Goal: Task Accomplishment & Management: Complete application form

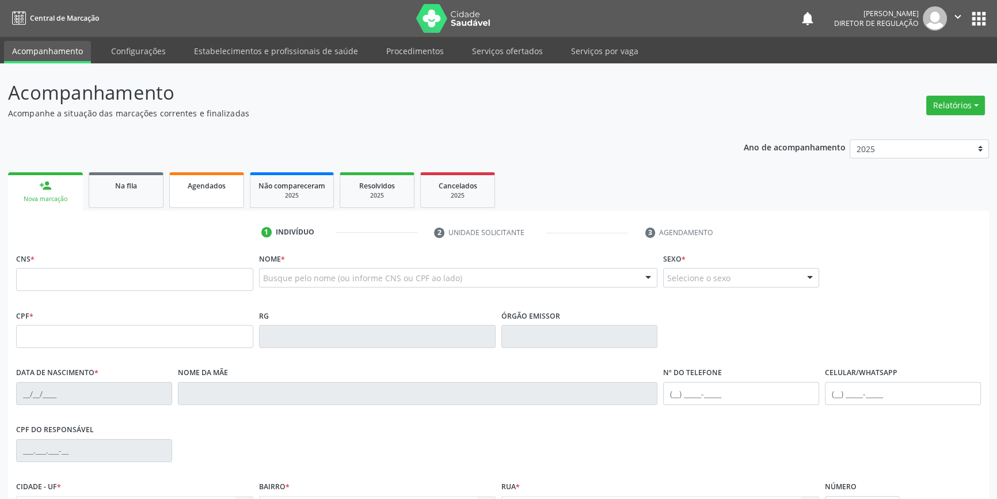
click at [218, 202] on link "Agendados" at bounding box center [206, 190] width 75 height 36
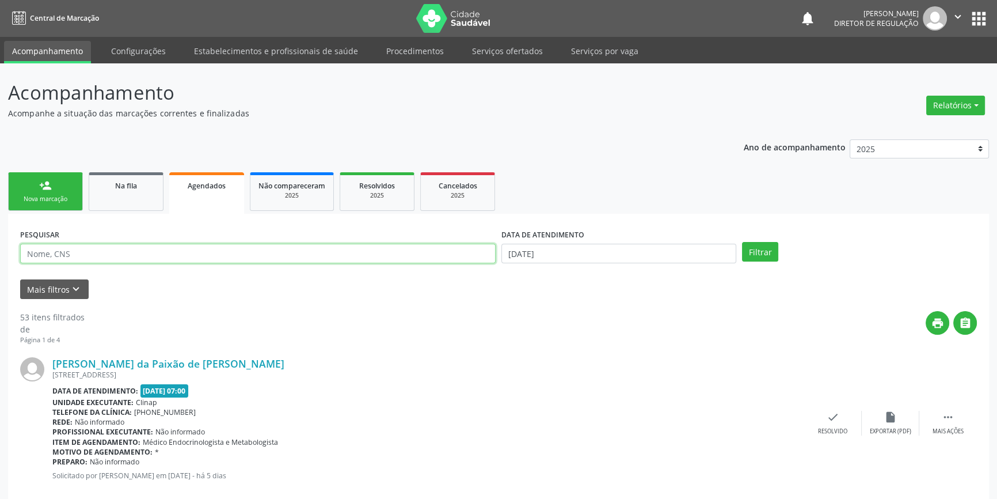
click at [138, 261] on input "text" at bounding box center [258, 254] width 476 height 20
type input "704308581192496"
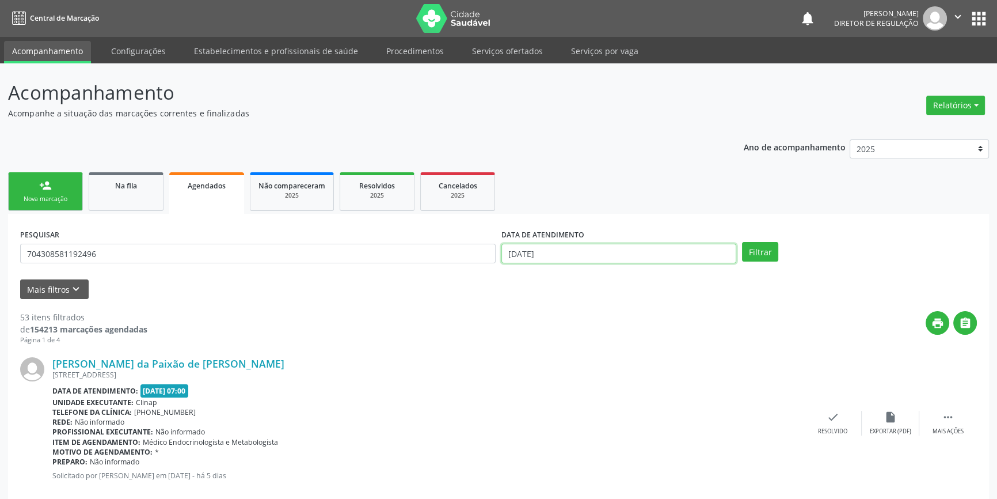
click at [512, 254] on input "[DATE]" at bounding box center [619, 254] width 235 height 20
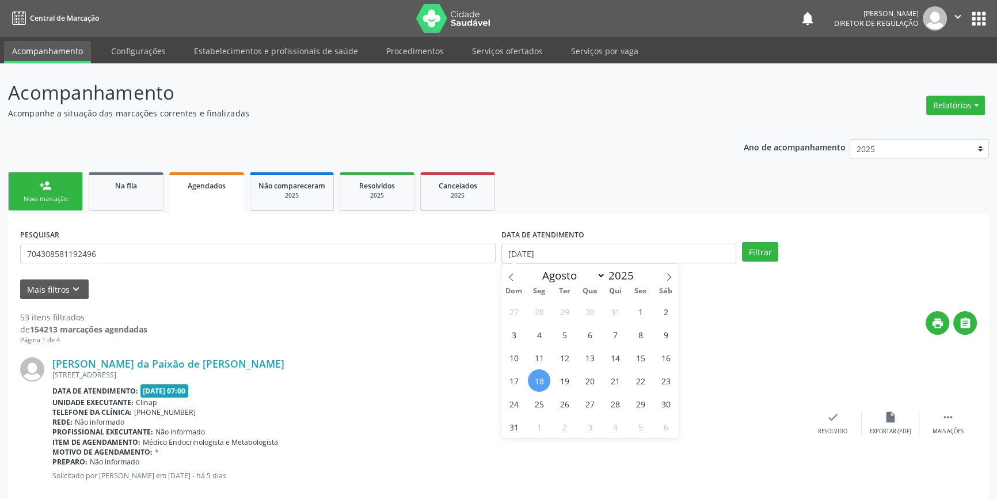
click at [540, 378] on span "18" at bounding box center [539, 380] width 22 height 22
type input "[DATE]"
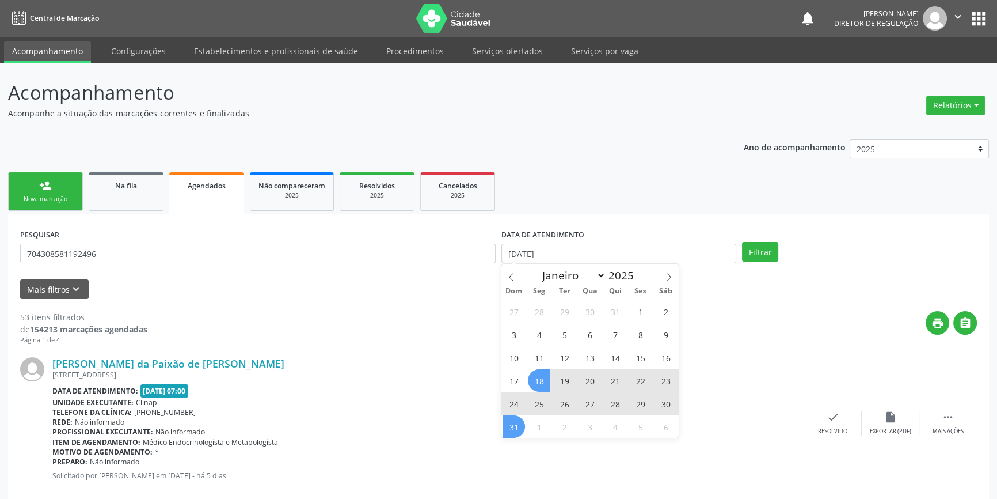
click at [511, 435] on span "31" at bounding box center [514, 426] width 22 height 22
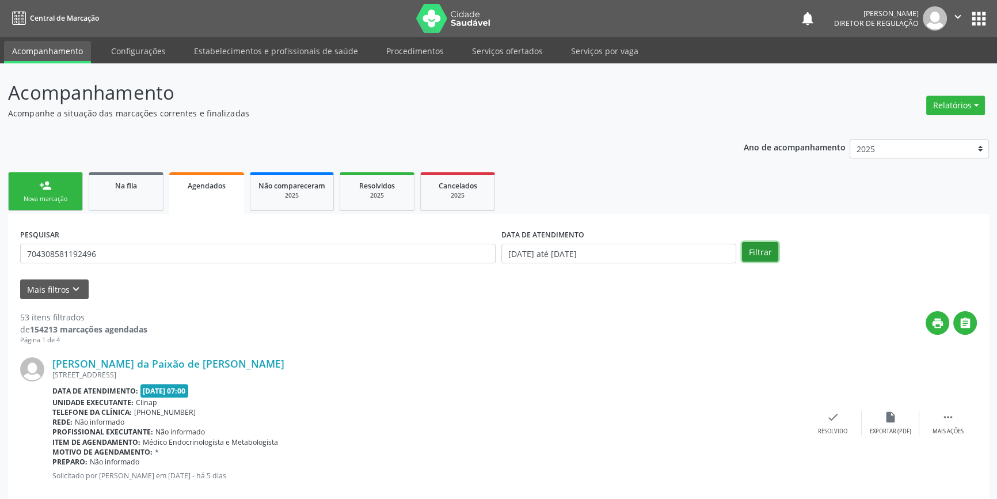
click at [773, 251] on button "Filtrar" at bounding box center [760, 252] width 36 height 20
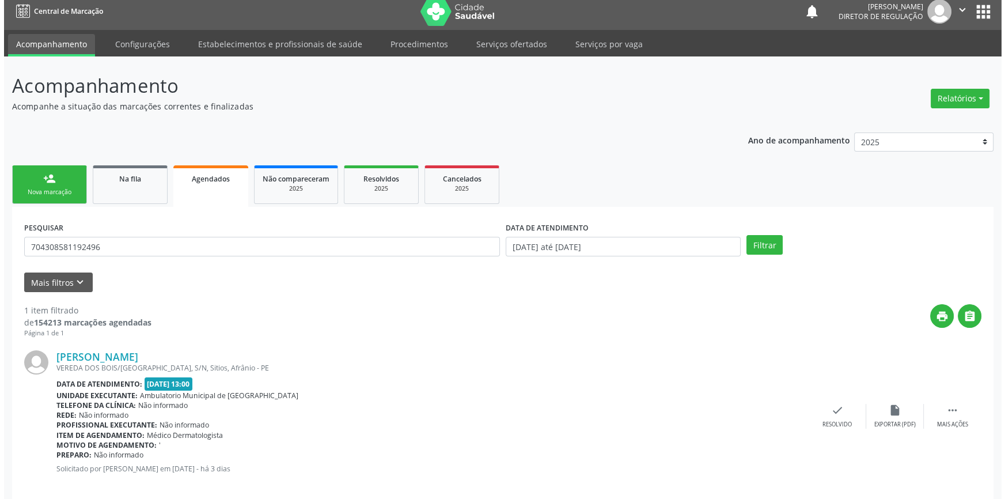
scroll to position [21, 0]
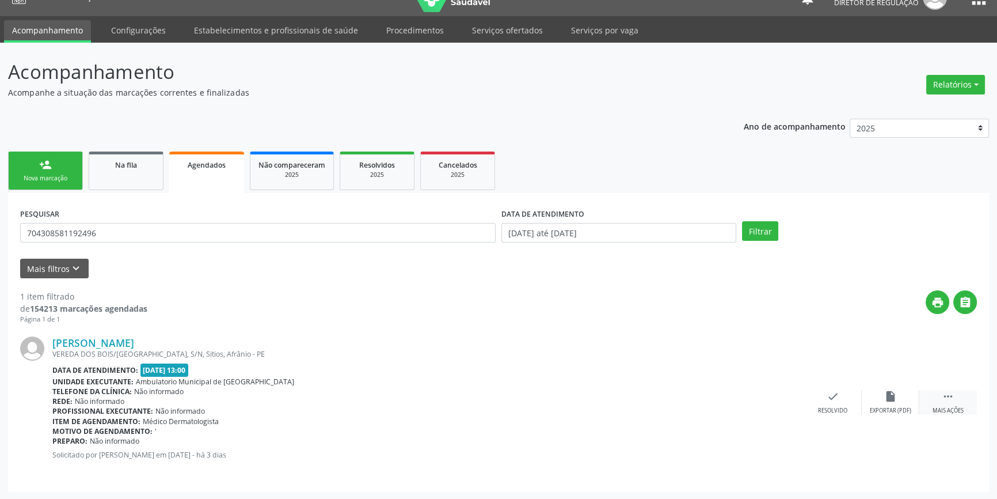
click at [964, 398] on div " Mais ações" at bounding box center [949, 402] width 58 height 25
click at [753, 397] on div "cancel Cancelar" at bounding box center [776, 402] width 58 height 25
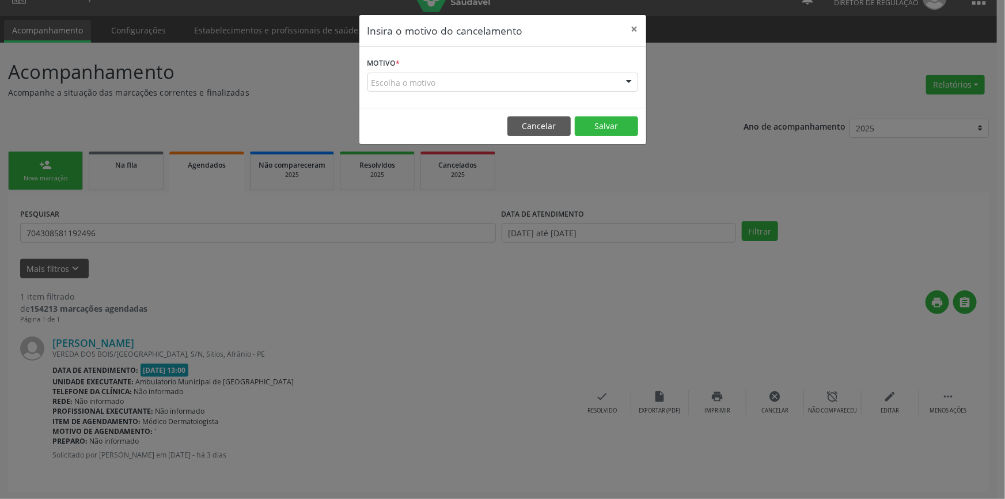
click at [478, 76] on div "Escolha o motivo" at bounding box center [502, 83] width 271 height 20
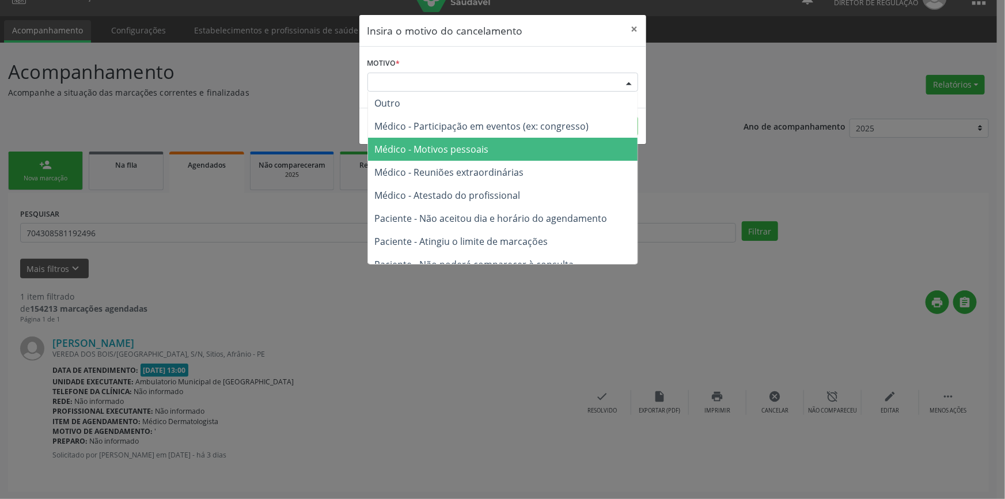
click at [445, 153] on span "Médico - Motivos pessoais" at bounding box center [432, 149] width 114 height 13
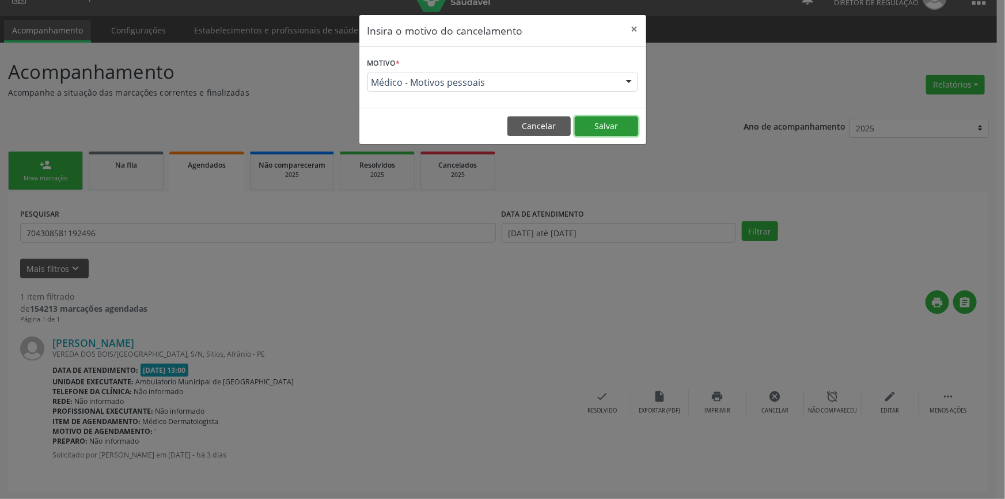
click at [597, 129] on button "Salvar" at bounding box center [606, 126] width 63 height 20
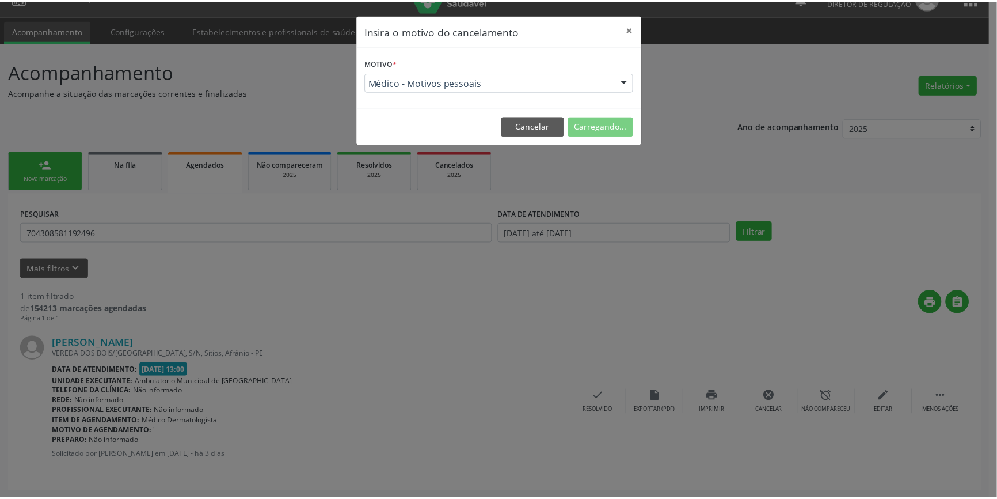
scroll to position [0, 0]
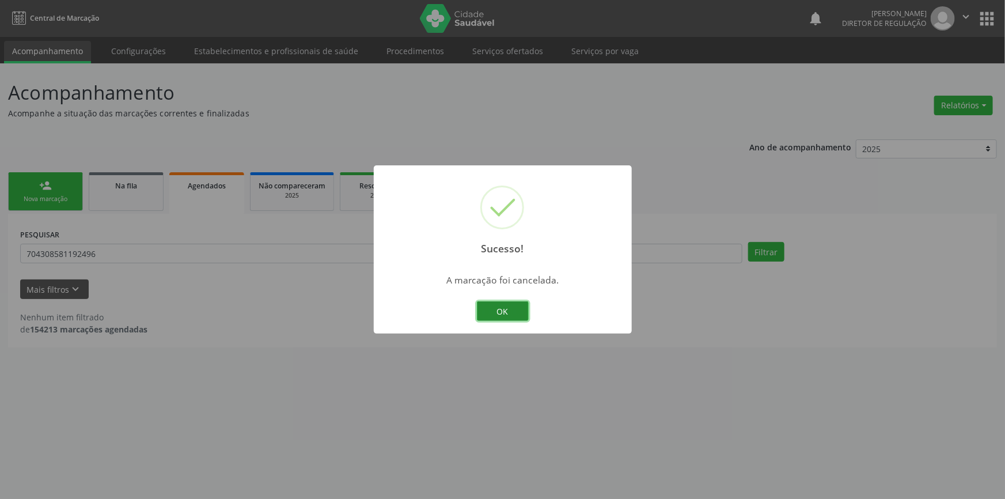
click at [506, 313] on button "OK" at bounding box center [503, 311] width 52 height 20
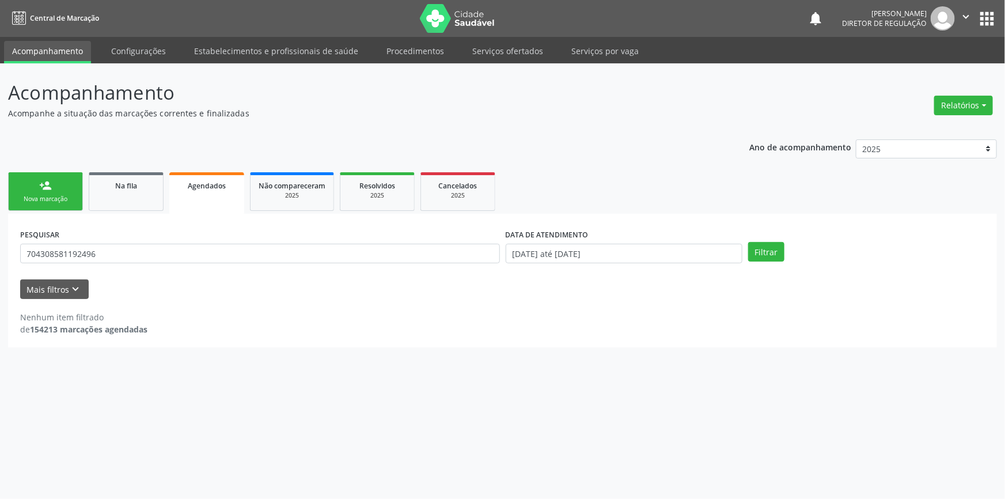
click at [58, 198] on div "Nova marcação" at bounding box center [46, 199] width 58 height 9
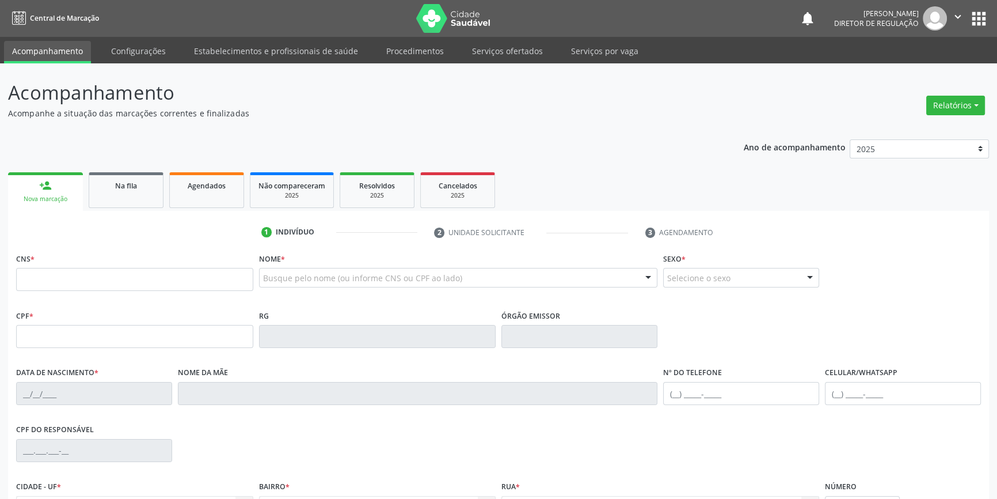
click at [309, 284] on div "Busque pelo nome (ou informe CNS ou CPF ao lado)" at bounding box center [458, 278] width 399 height 20
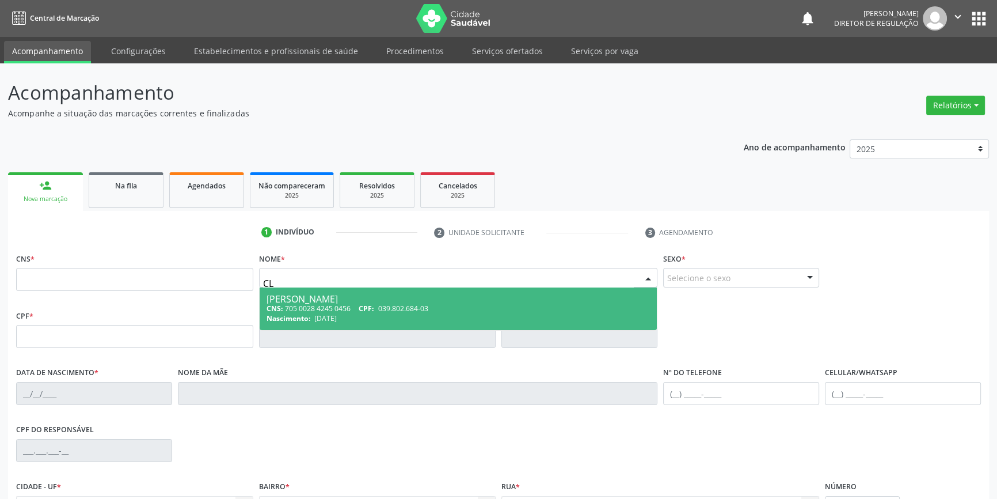
type input "C"
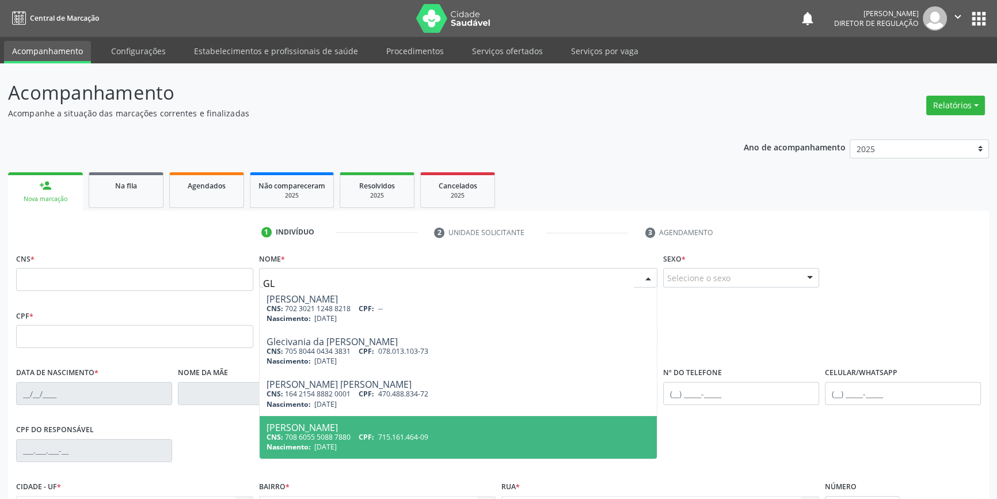
type input "G"
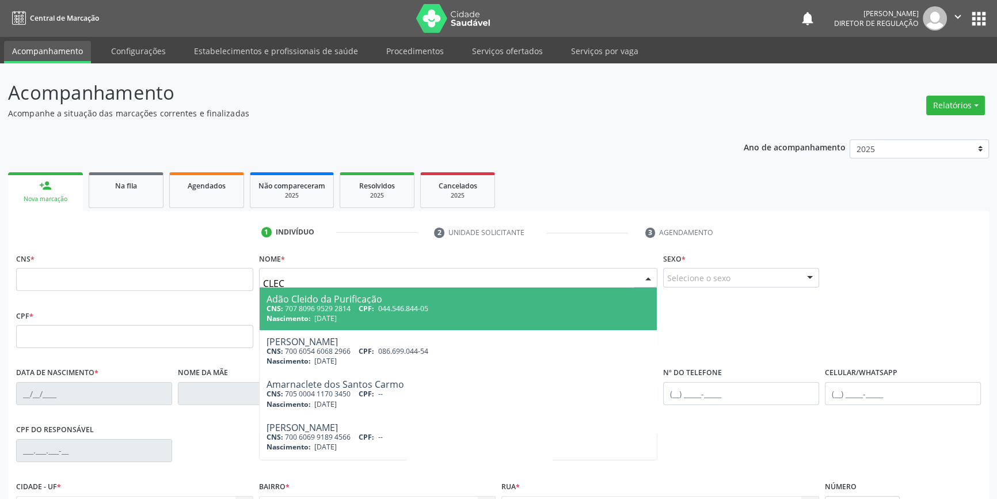
type input "CLECI"
drag, startPoint x: 297, startPoint y: 282, endPoint x: 88, endPoint y: 276, distance: 209.1
click at [88, 276] on div "CNS * Nome * CLECI Clecia Teles da Silva CNS: 703 2046 2984 0696 CPF: 009.172.3…" at bounding box center [498, 278] width 971 height 57
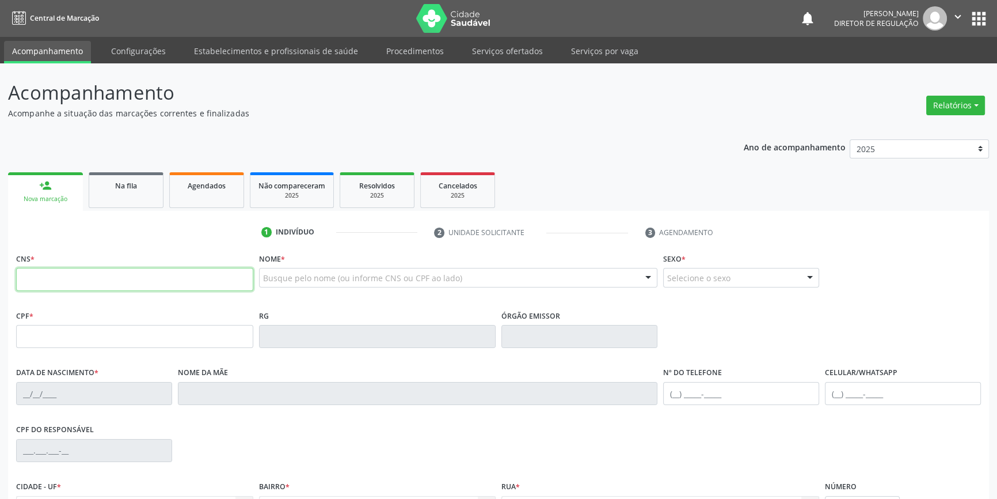
click at [88, 275] on input "text" at bounding box center [134, 279] width 237 height 23
type input "705 0046 3908 0056"
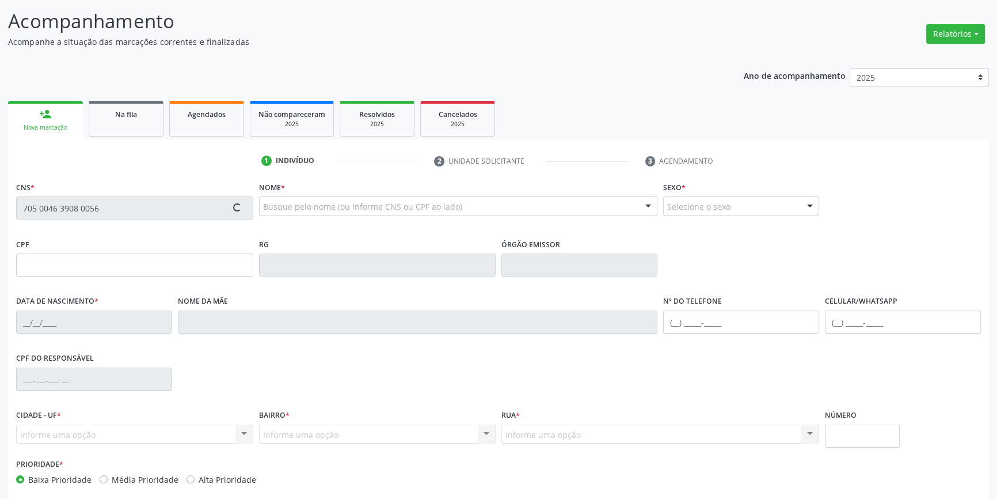
scroll to position [125, 0]
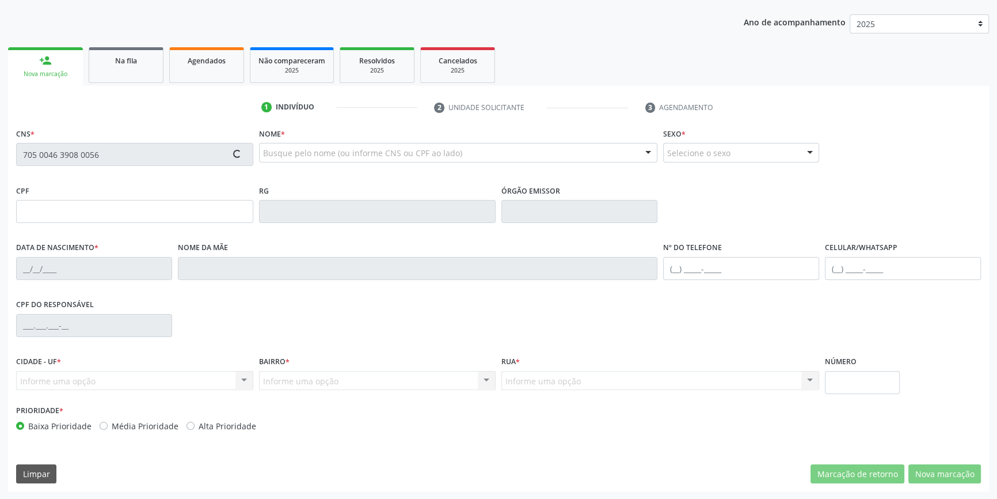
type input "375.849.014-68"
type input "[DATE]"
type input "[PERSON_NAME]"
type input "[PHONE_NUMBER]"
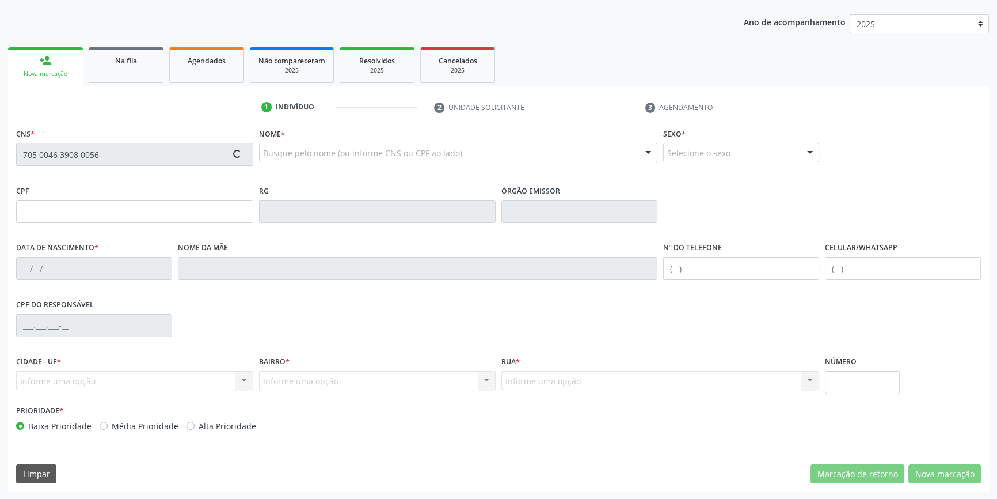
type input "S/N"
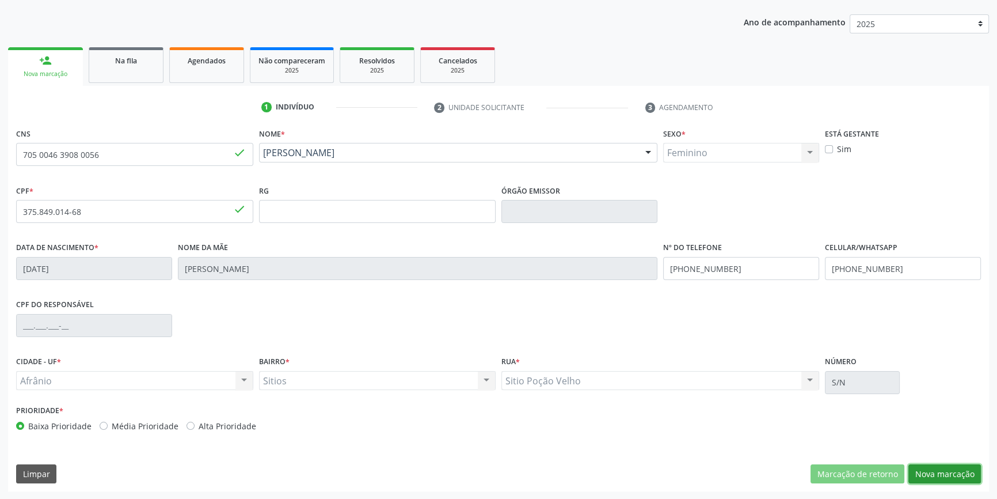
click at [945, 470] on button "Nova marcação" at bounding box center [945, 474] width 73 height 20
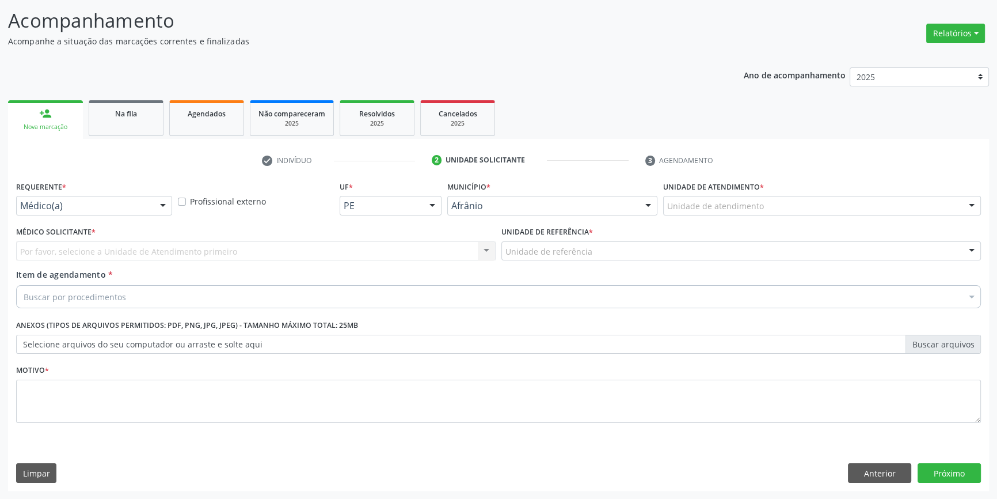
scroll to position [71, 0]
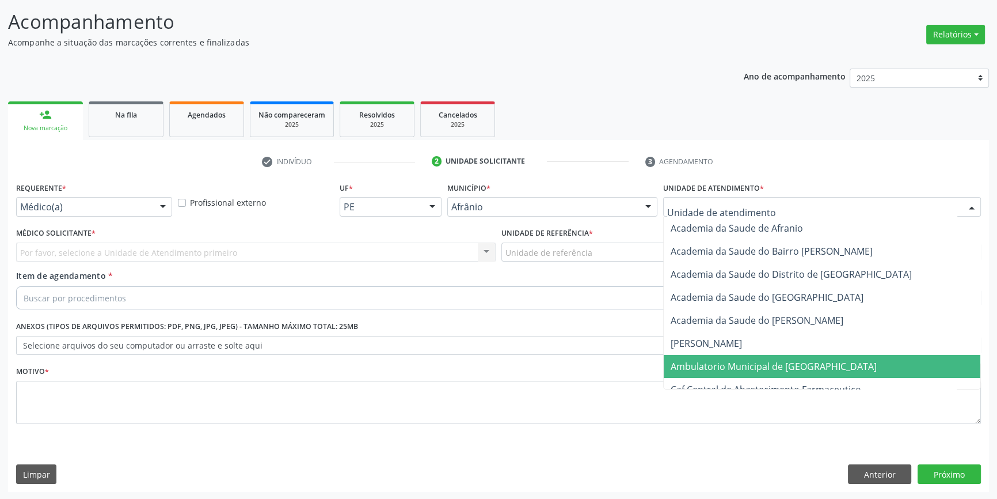
drag, startPoint x: 737, startPoint y: 375, endPoint x: 610, endPoint y: 297, distance: 149.4
click at [732, 373] on span "Ambulatorio Municipal de [GEOGRAPHIC_DATA]" at bounding box center [822, 366] width 317 height 23
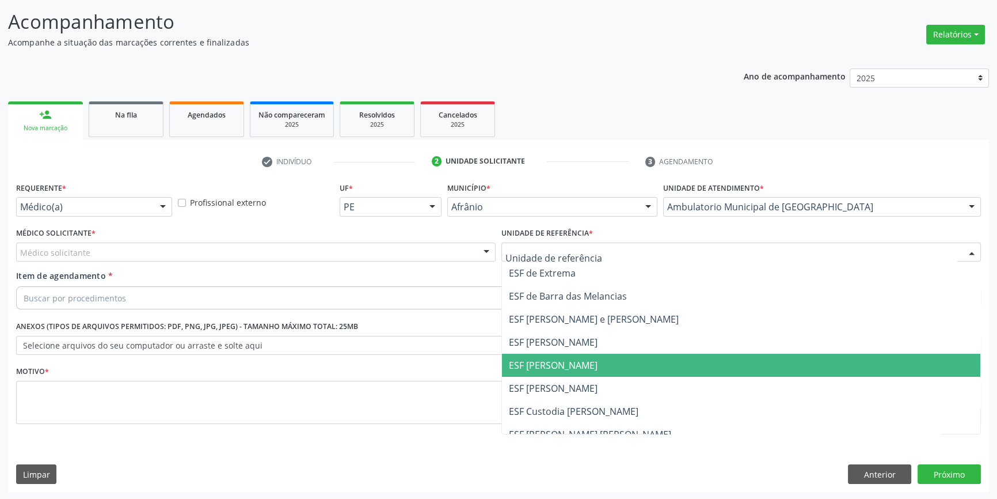
click at [560, 369] on span "ESF [PERSON_NAME]" at bounding box center [553, 365] width 89 height 13
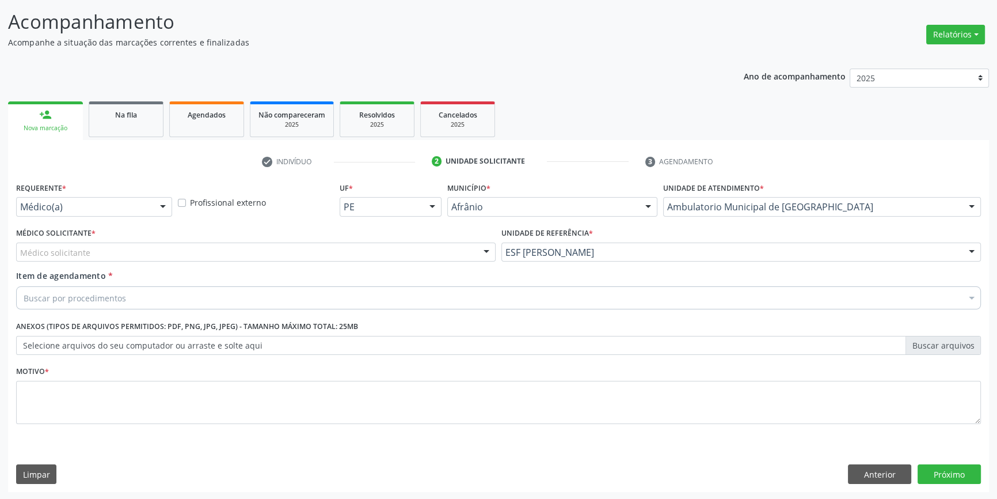
drag, startPoint x: 311, startPoint y: 249, endPoint x: 283, endPoint y: 256, distance: 28.5
click at [299, 252] on div "Médico solicitante" at bounding box center [256, 252] width 480 height 20
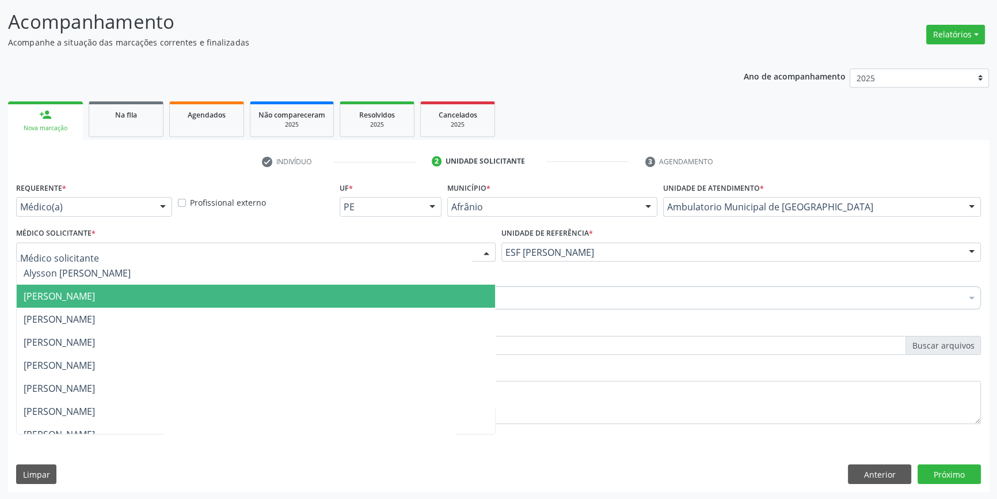
click at [159, 288] on span "[PERSON_NAME]" at bounding box center [256, 295] width 478 height 23
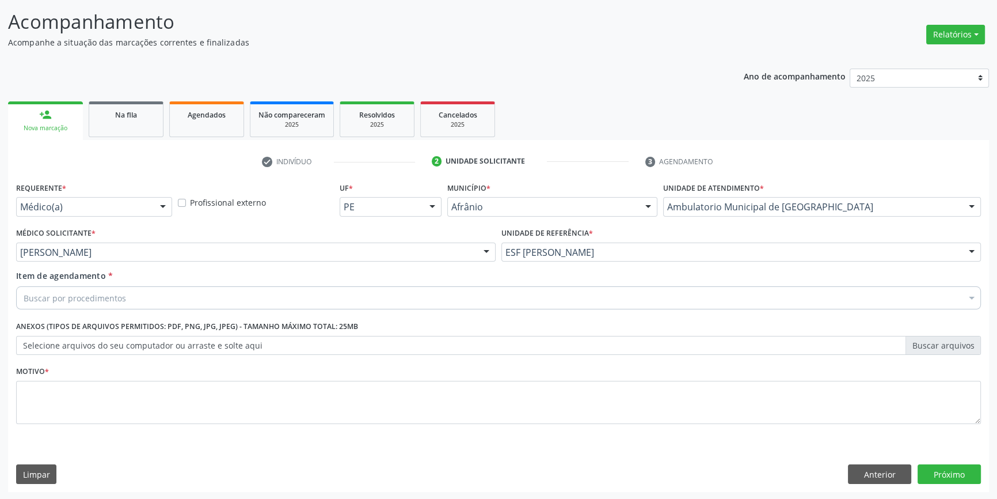
click at [155, 288] on div "Buscar por procedimentos" at bounding box center [498, 297] width 965 height 23
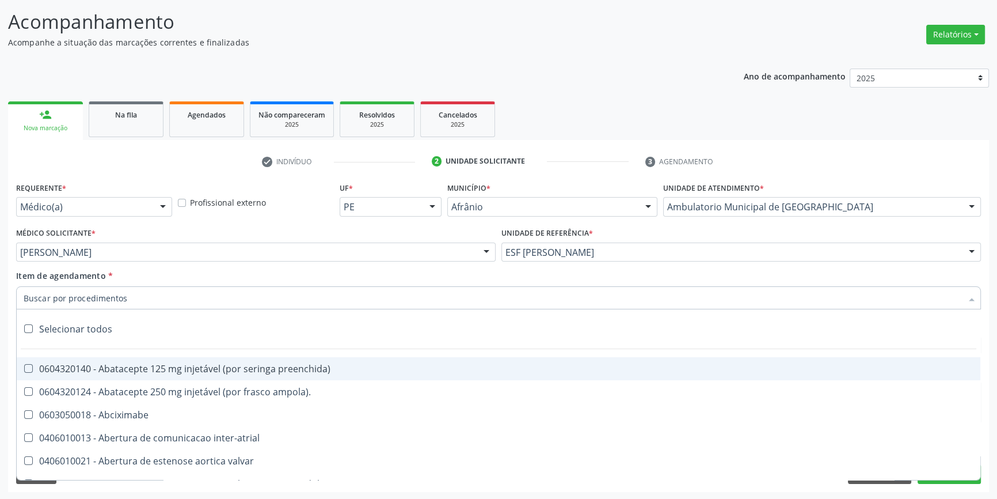
paste input "ELETROCAR"
type input "ELETROCAR"
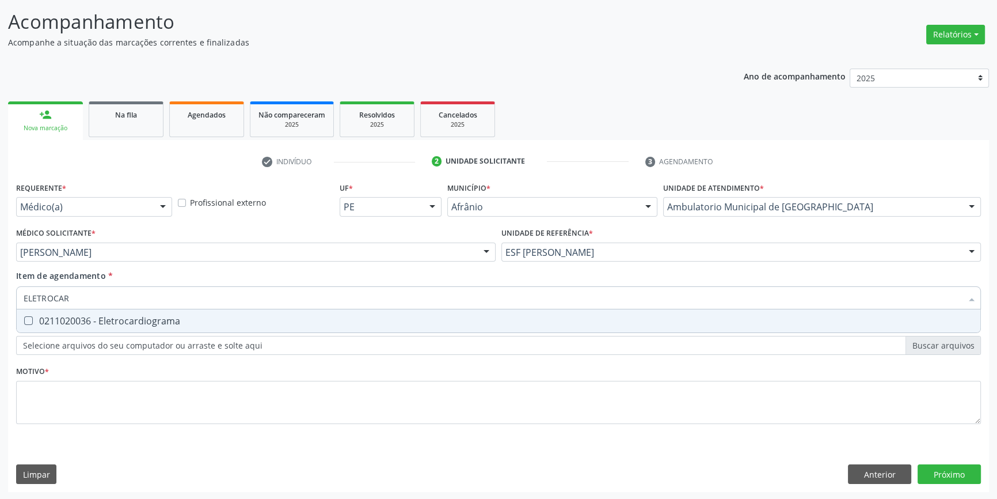
drag, startPoint x: 132, startPoint y: 317, endPoint x: 136, endPoint y: 306, distance: 11.5
click at [132, 317] on div "0211020036 - Eletrocardiograma" at bounding box center [499, 320] width 950 height 9
checkbox Eletrocardiograma "true"
click at [150, 261] on div "Médico Solicitante * [PERSON_NAME] [PERSON_NAME] [PERSON_NAME] [PERSON_NAME] Re…" at bounding box center [255, 247] width 485 height 45
click at [154, 257] on div "[PERSON_NAME]" at bounding box center [256, 252] width 480 height 20
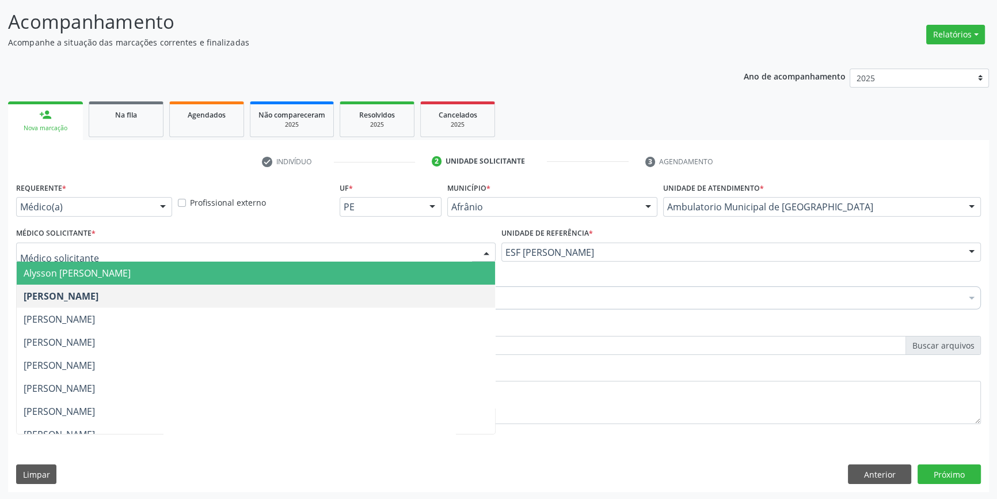
click at [131, 267] on span "Alysson [PERSON_NAME]" at bounding box center [77, 273] width 107 height 13
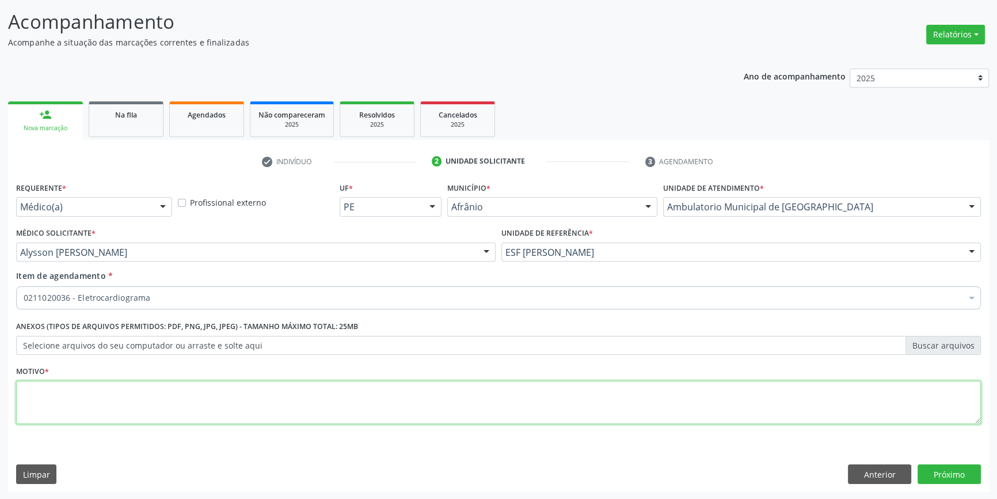
click at [169, 397] on textarea at bounding box center [498, 403] width 965 height 44
type textarea "LIPOTIMI"
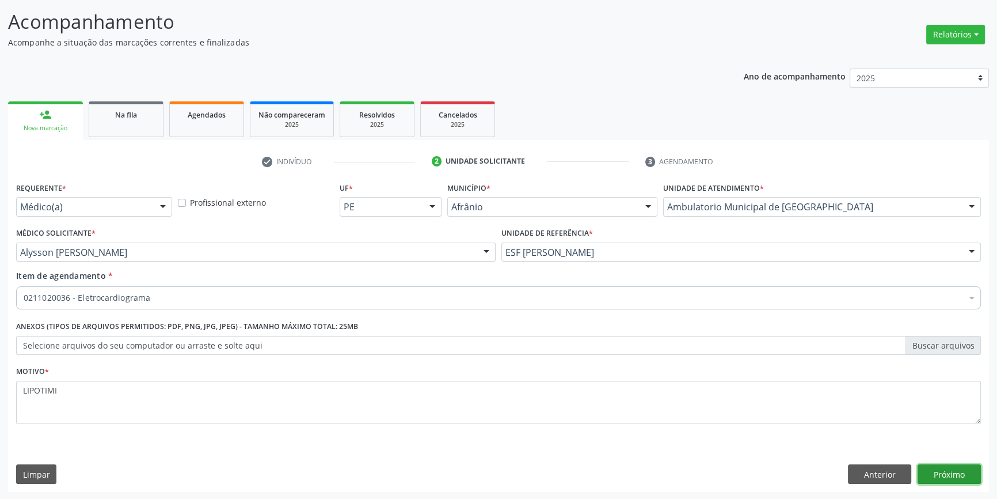
click at [950, 476] on button "Próximo" at bounding box center [949, 474] width 63 height 20
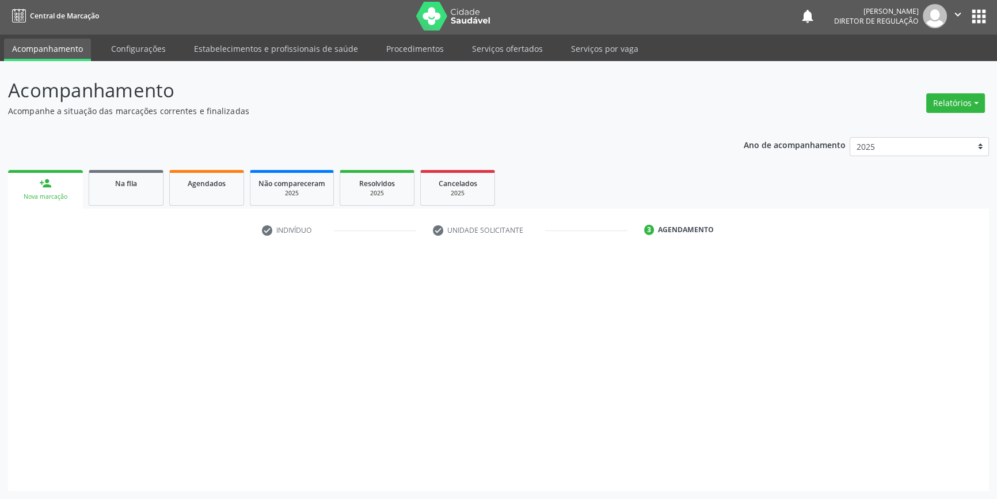
scroll to position [1, 0]
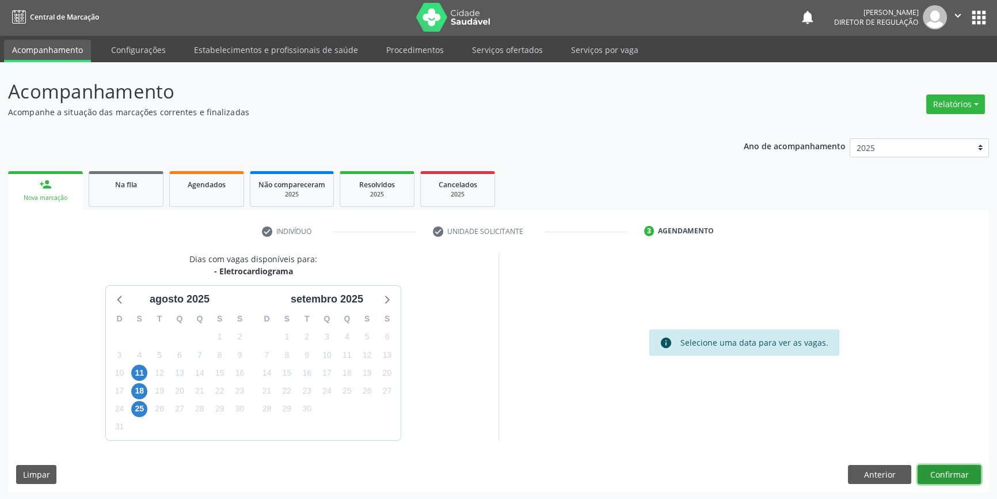
click at [972, 477] on button "Confirmar" at bounding box center [949, 475] width 63 height 20
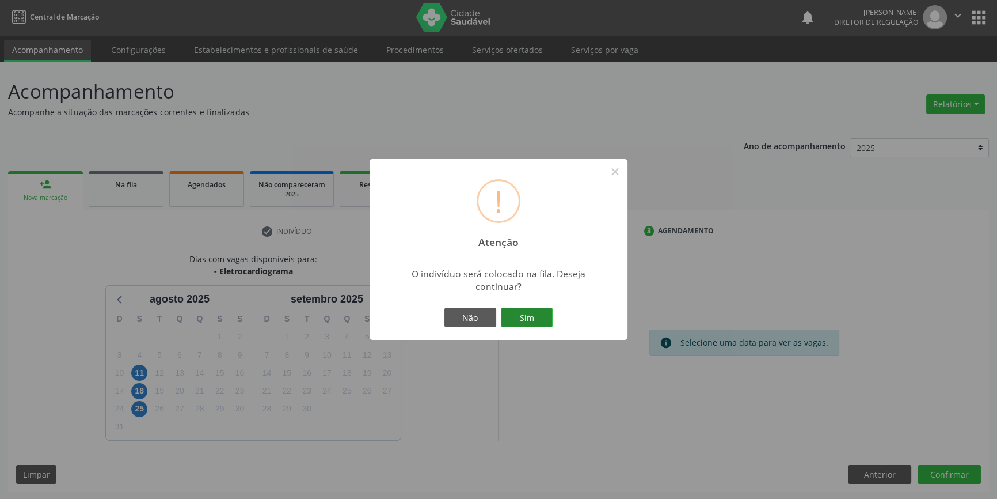
click at [538, 318] on button "Sim" at bounding box center [527, 317] width 52 height 20
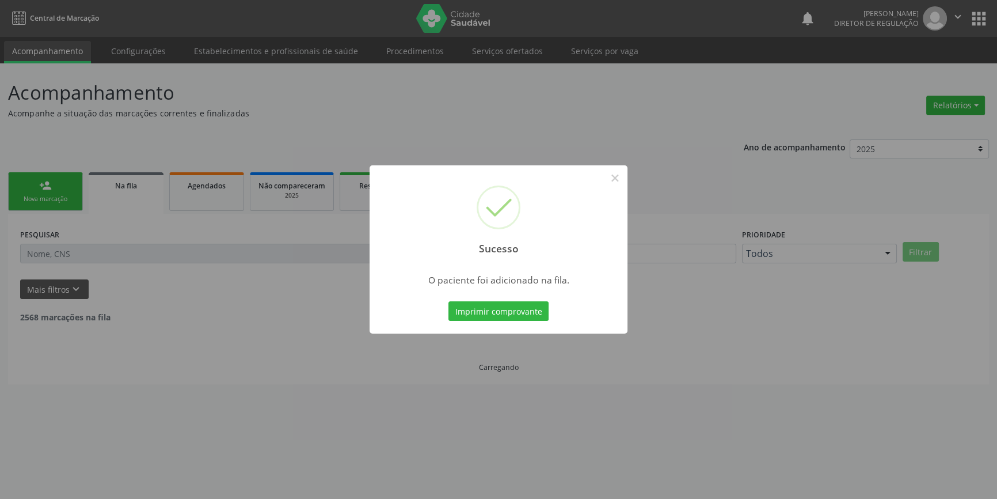
scroll to position [0, 0]
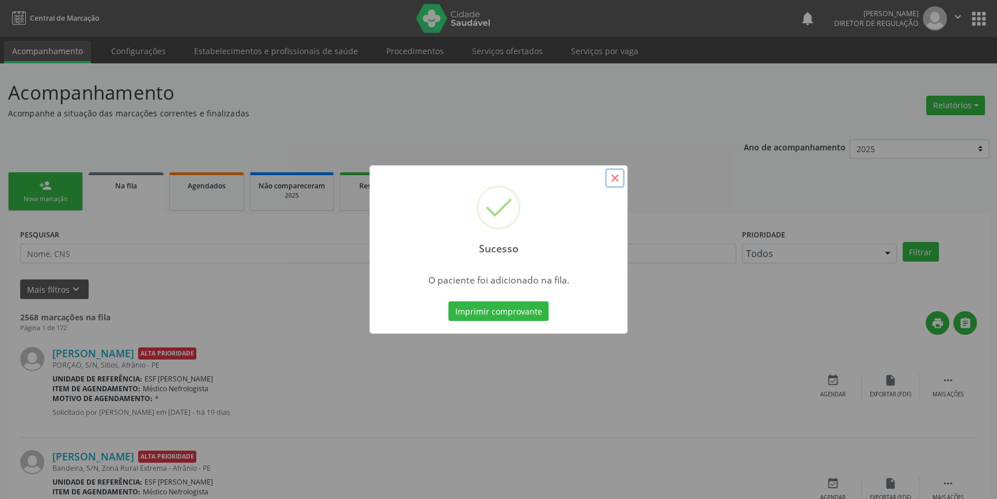
click at [606, 176] on button "×" at bounding box center [615, 178] width 20 height 20
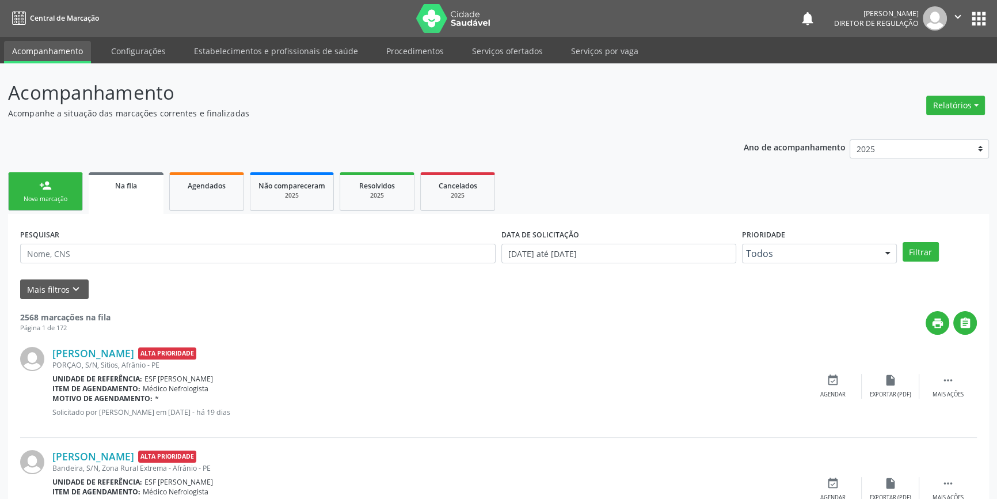
click at [44, 185] on div "person_add" at bounding box center [45, 185] width 13 height 13
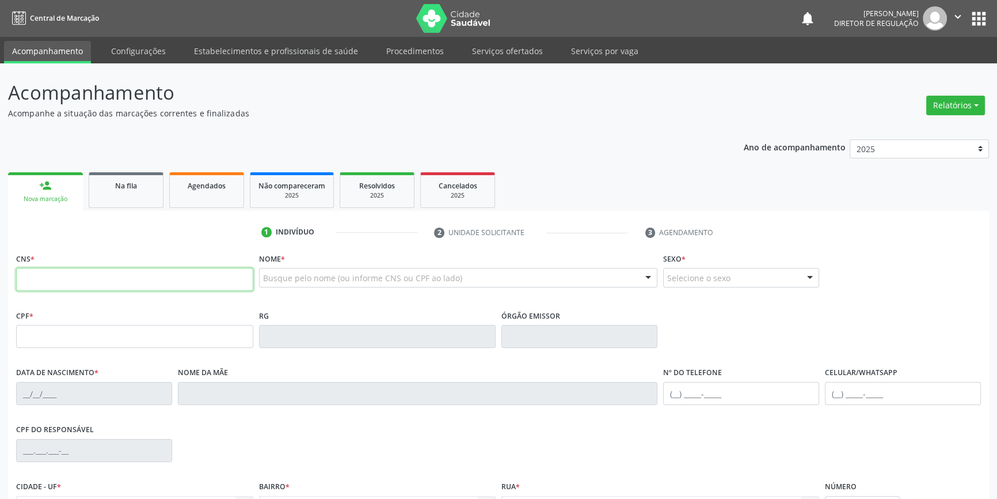
click at [111, 286] on input "text" at bounding box center [134, 279] width 237 height 23
type input "704 6036 8751 2829"
type input "177.431.194-16"
type input "[DATE]"
type input "[PERSON_NAME]"
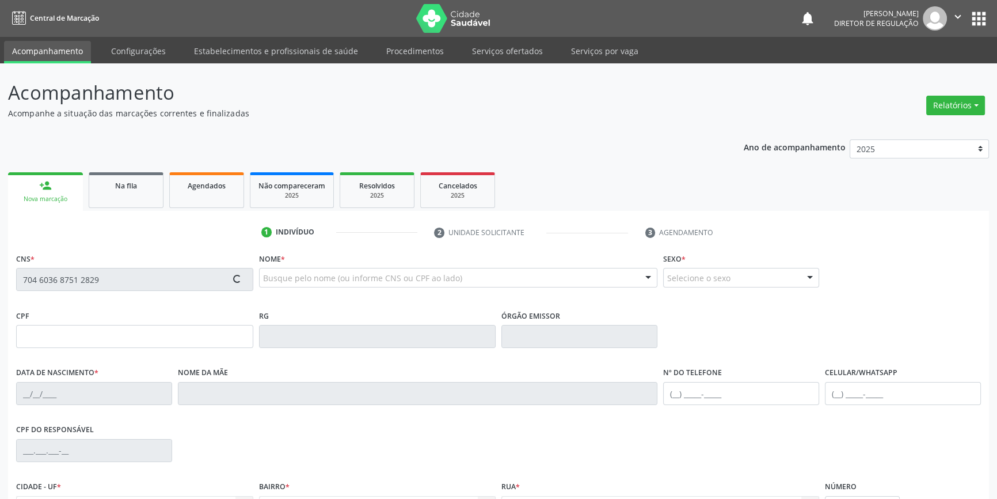
type input "[PHONE_NUMBER]"
type input "077.980.984-02"
type input "S/N"
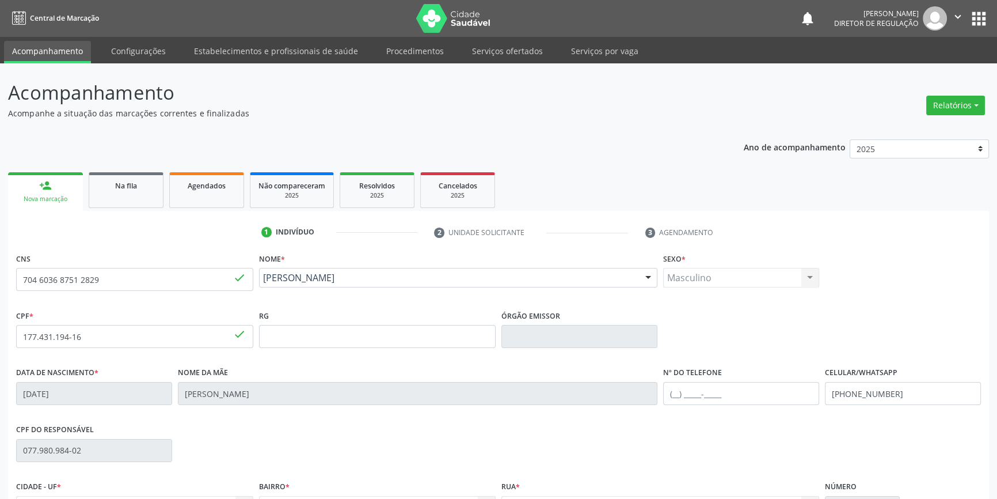
scroll to position [125, 0]
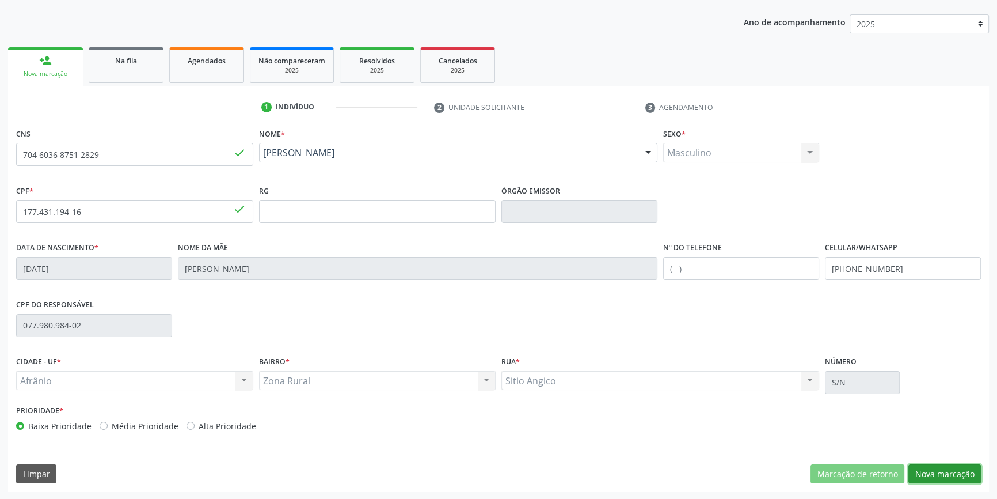
click at [945, 468] on button "Nova marcação" at bounding box center [945, 474] width 73 height 20
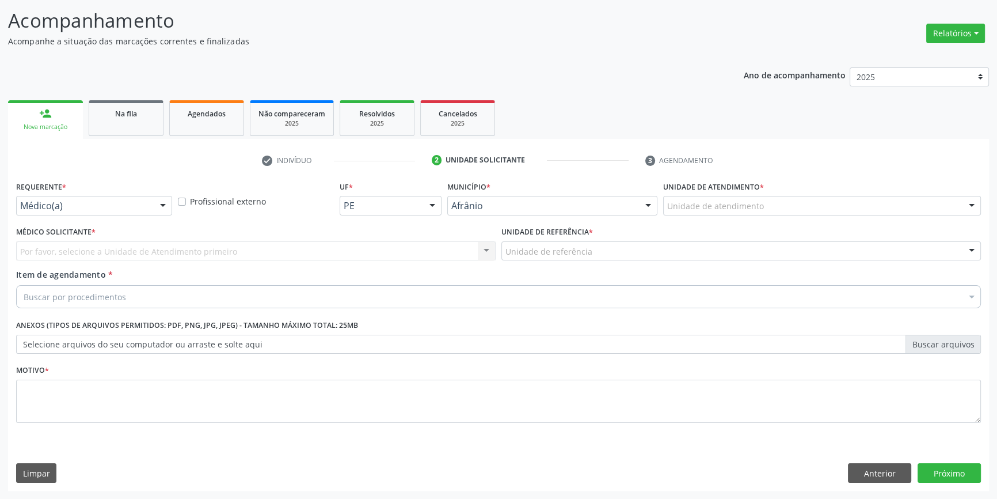
scroll to position [71, 0]
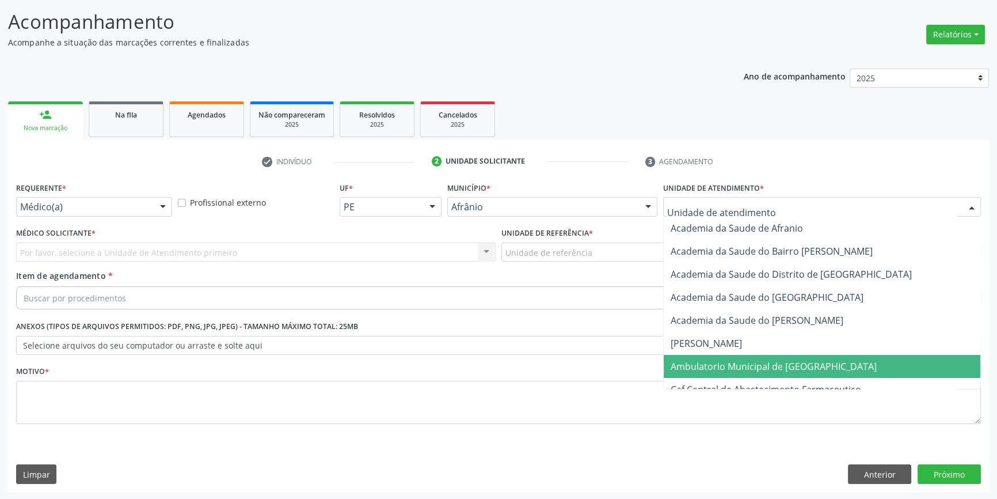
drag, startPoint x: 732, startPoint y: 366, endPoint x: 660, endPoint y: 318, distance: 87.2
click at [732, 366] on span "Ambulatorio Municipal de [GEOGRAPHIC_DATA]" at bounding box center [774, 366] width 206 height 13
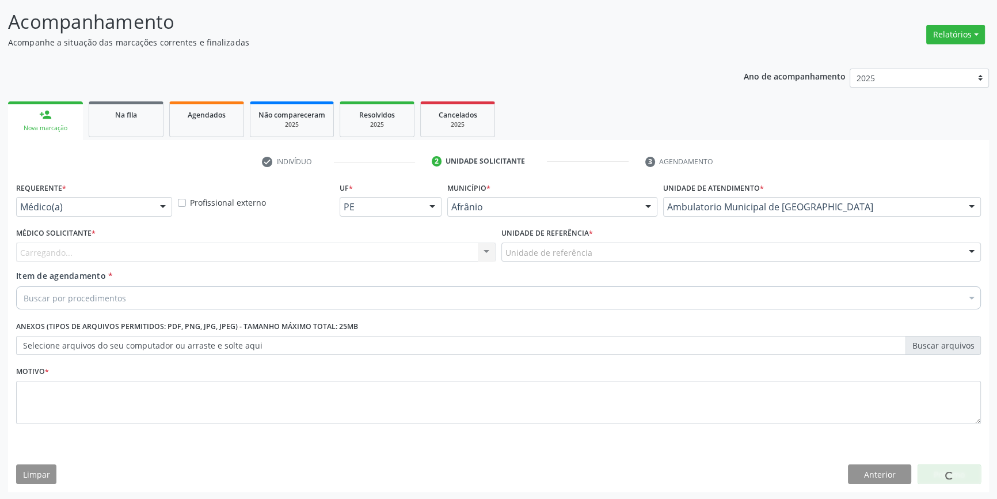
click at [603, 248] on div "Unidade de referência" at bounding box center [742, 252] width 480 height 20
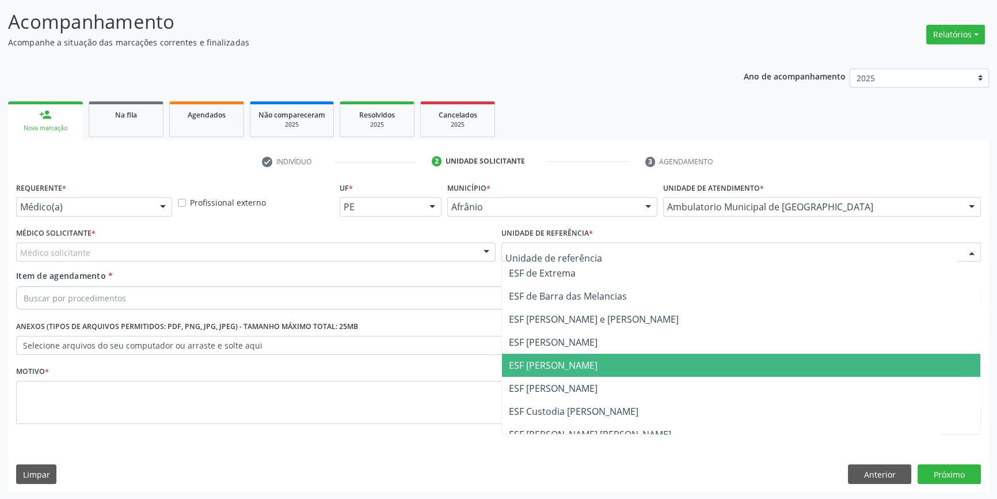
drag, startPoint x: 552, startPoint y: 364, endPoint x: 298, endPoint y: 283, distance: 267.1
click at [546, 364] on span "ESF [PERSON_NAME]" at bounding box center [553, 365] width 89 height 13
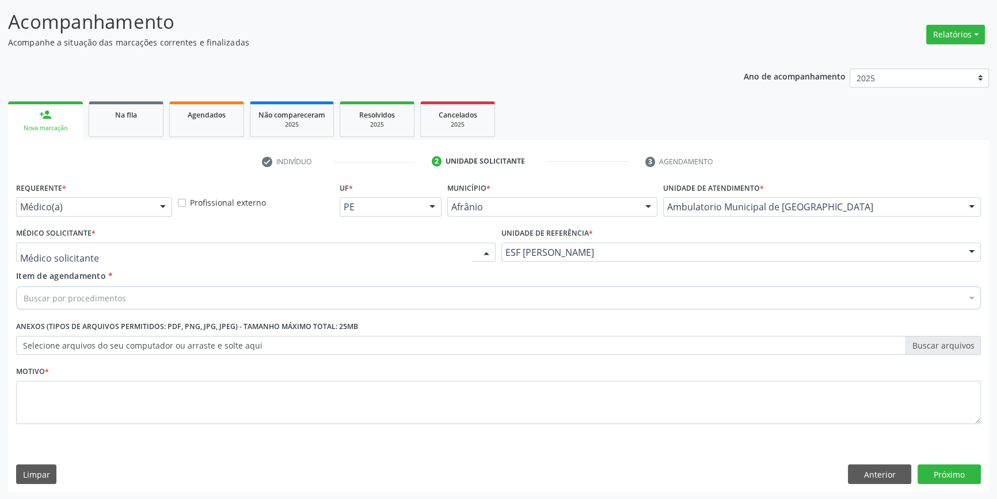
drag, startPoint x: 264, startPoint y: 257, endPoint x: 248, endPoint y: 259, distance: 16.7
click at [253, 259] on div at bounding box center [256, 252] width 480 height 20
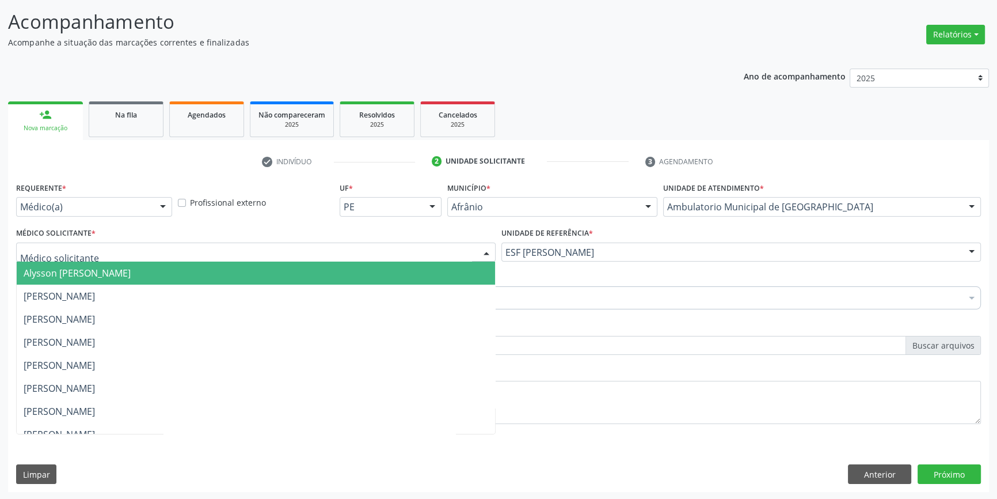
click at [208, 270] on span "Alysson [PERSON_NAME]" at bounding box center [256, 272] width 478 height 23
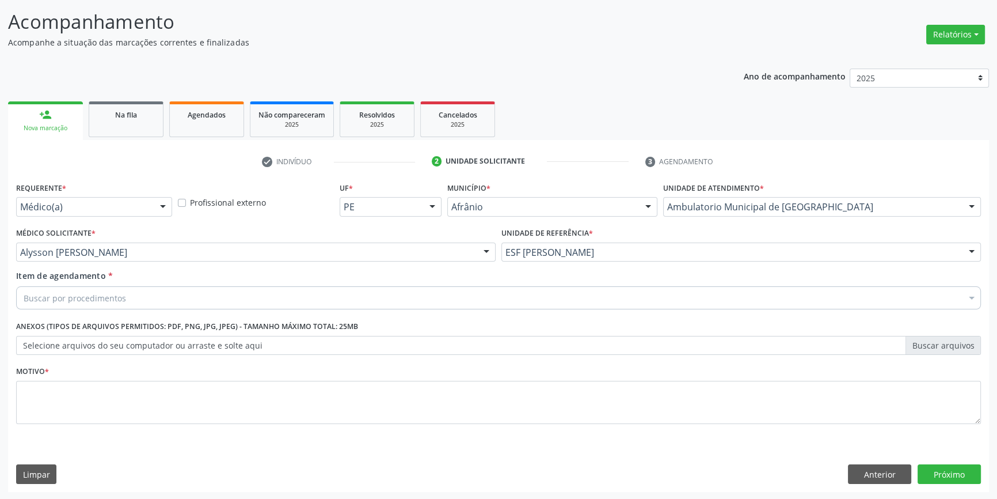
click at [145, 291] on div "Buscar por procedimentos" at bounding box center [498, 297] width 965 height 23
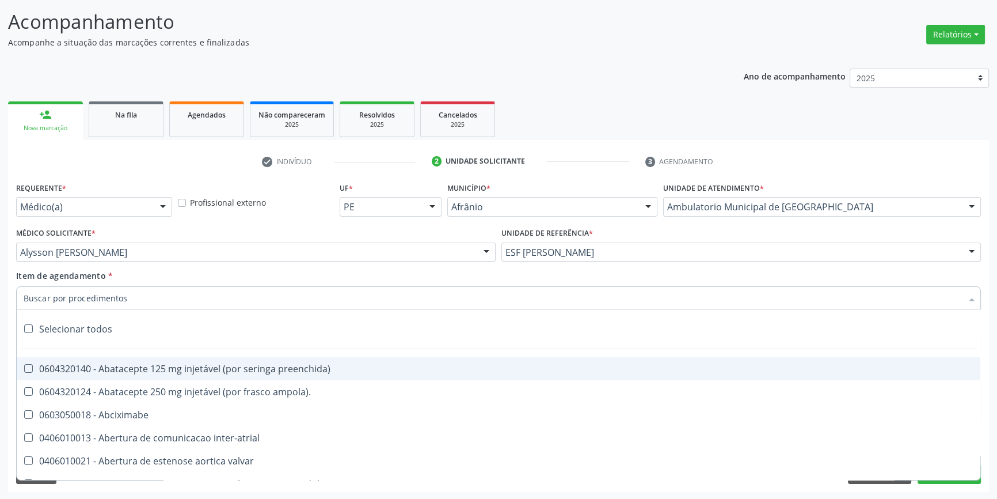
paste input "ELETROCAR"
type input "ELETROCAR"
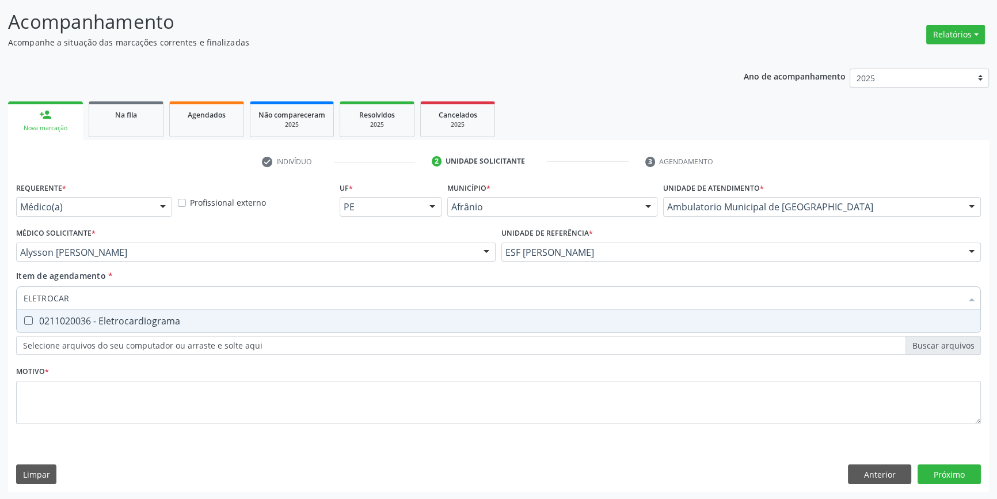
click at [126, 321] on div "0211020036 - Eletrocardiograma" at bounding box center [499, 320] width 950 height 9
checkbox Eletrocardiograma "true"
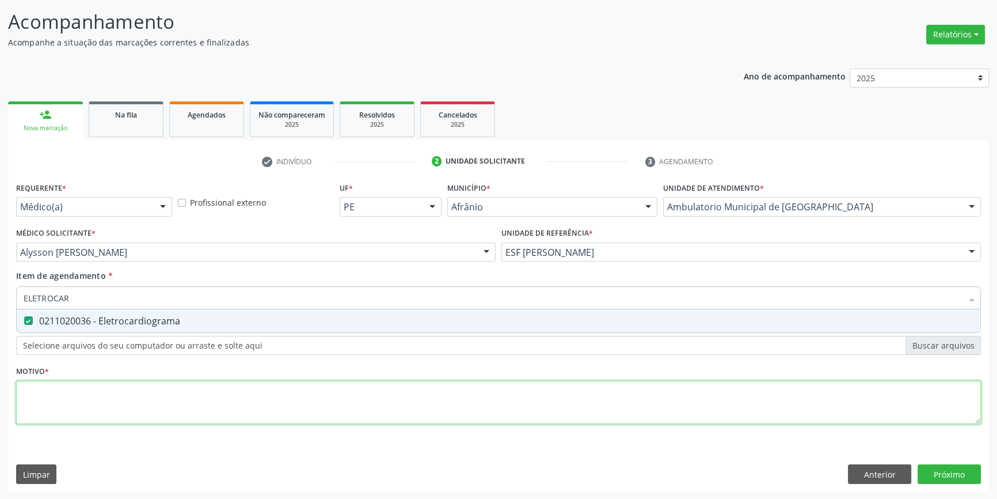
click at [138, 409] on div "Requerente * Médico(a) Médico(a) Enfermeiro(a) Paciente Nenhum resultado encont…" at bounding box center [498, 309] width 965 height 261
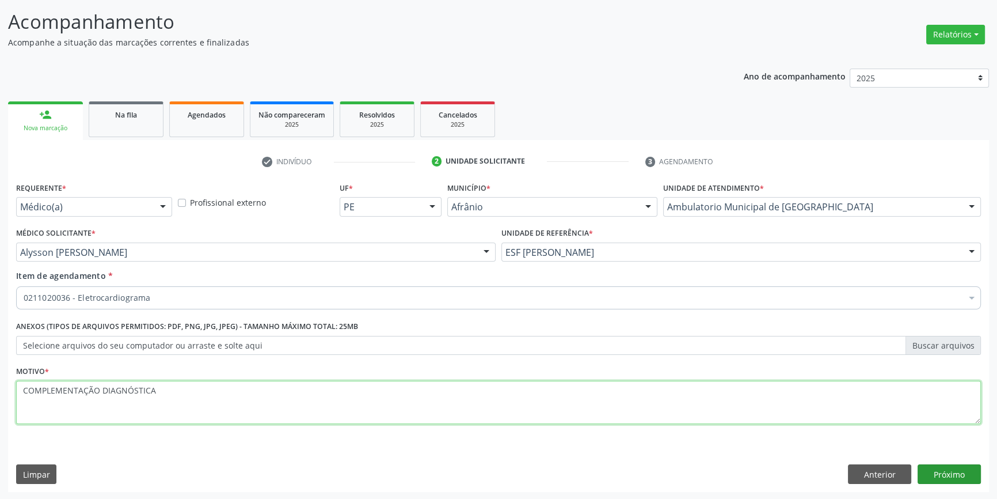
type textarea "COMPLEMENTAÇÃO DIAGNÓSTICA"
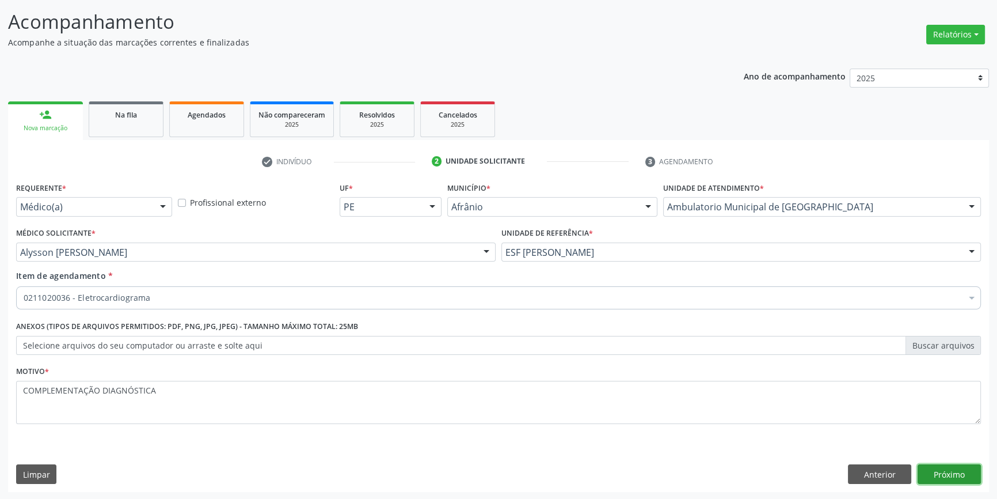
click at [928, 467] on button "Próximo" at bounding box center [949, 474] width 63 height 20
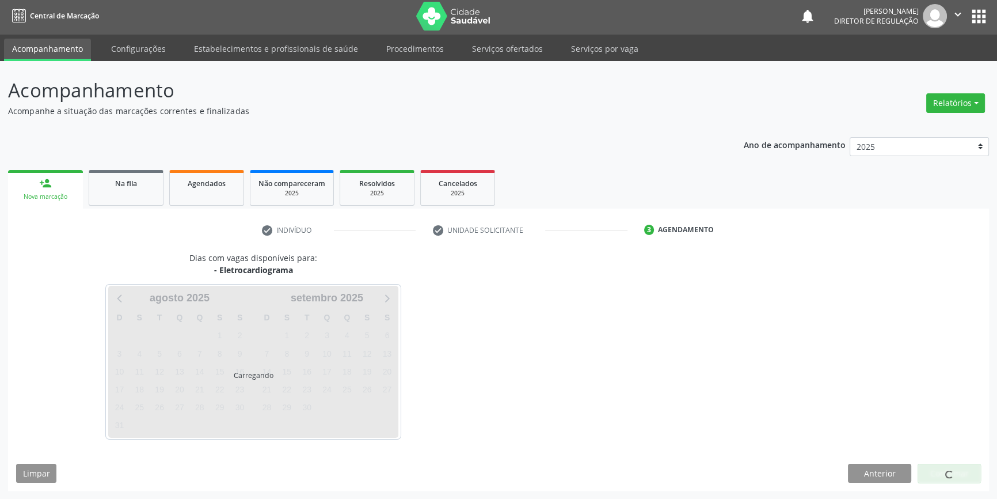
scroll to position [1, 0]
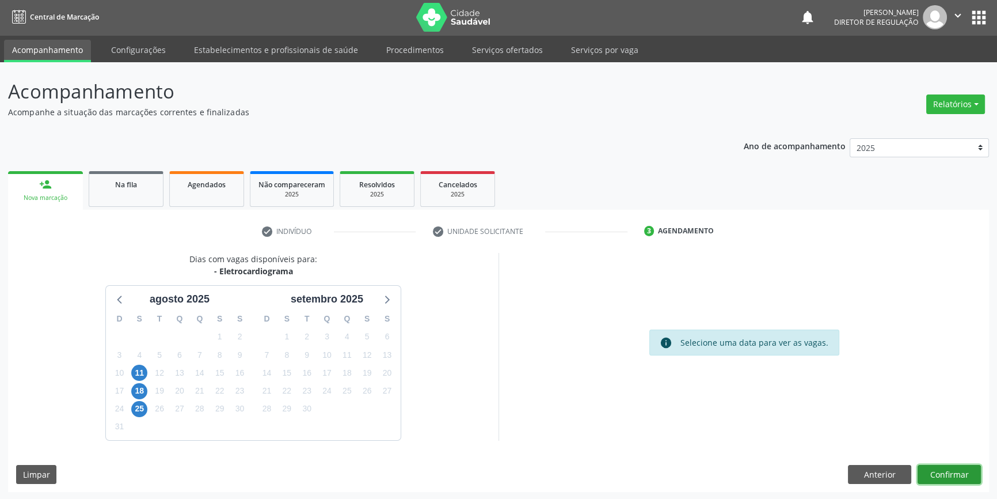
click at [970, 468] on button "Confirmar" at bounding box center [949, 475] width 63 height 20
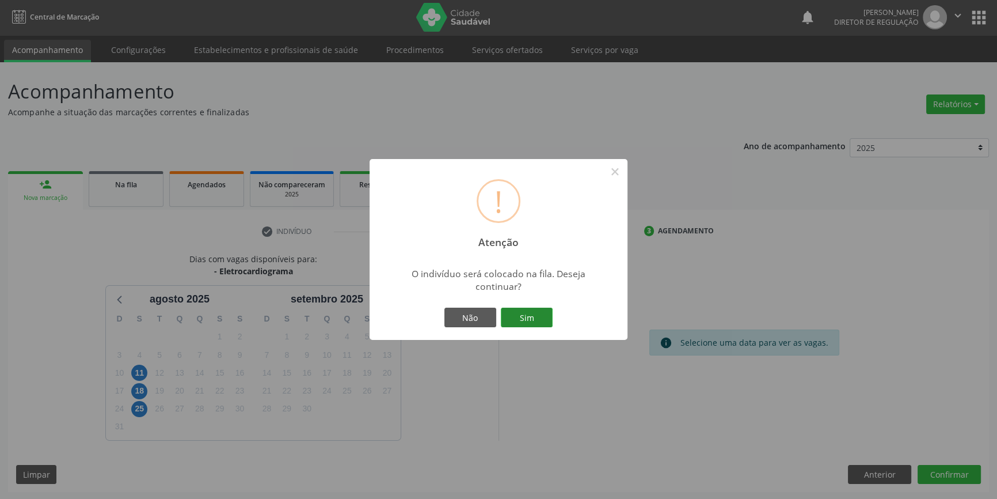
click at [530, 317] on button "Sim" at bounding box center [527, 317] width 52 height 20
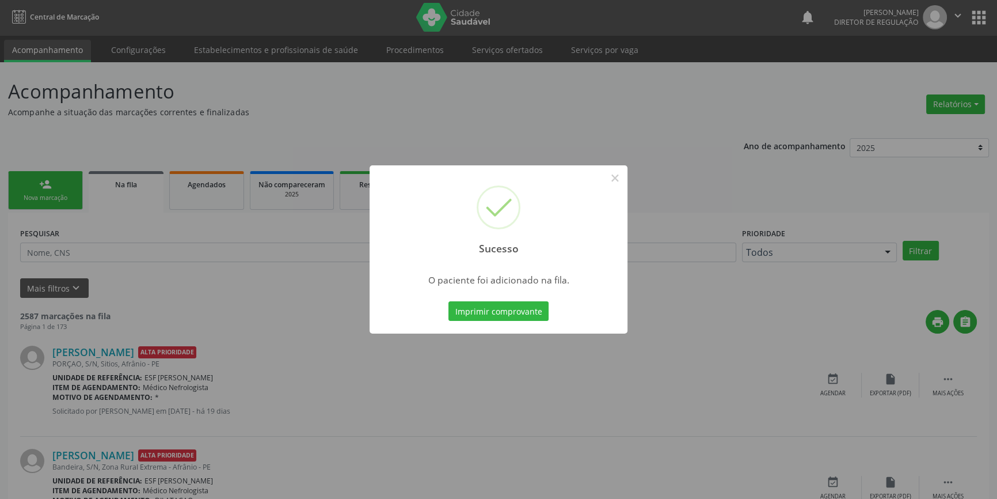
scroll to position [0, 0]
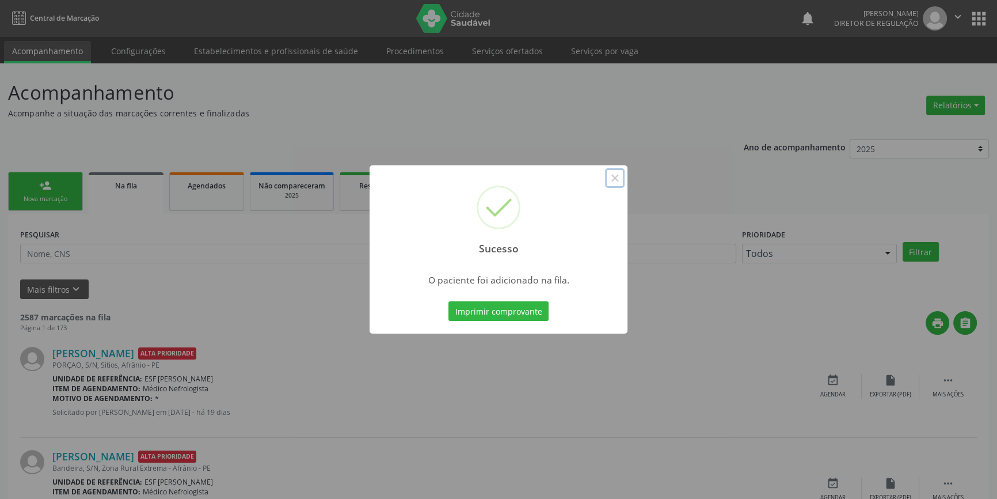
click at [622, 172] on button "×" at bounding box center [615, 178] width 20 height 20
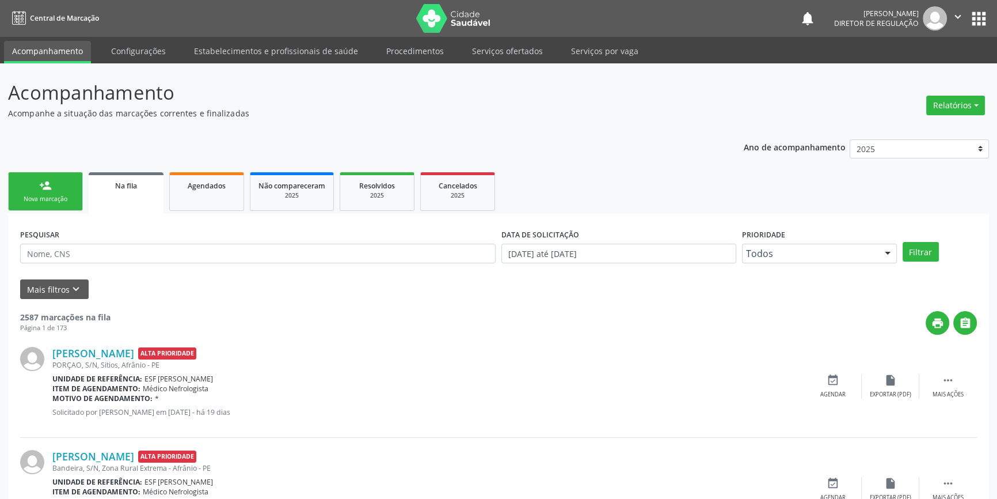
click at [67, 196] on div "Nova marcação" at bounding box center [46, 199] width 58 height 9
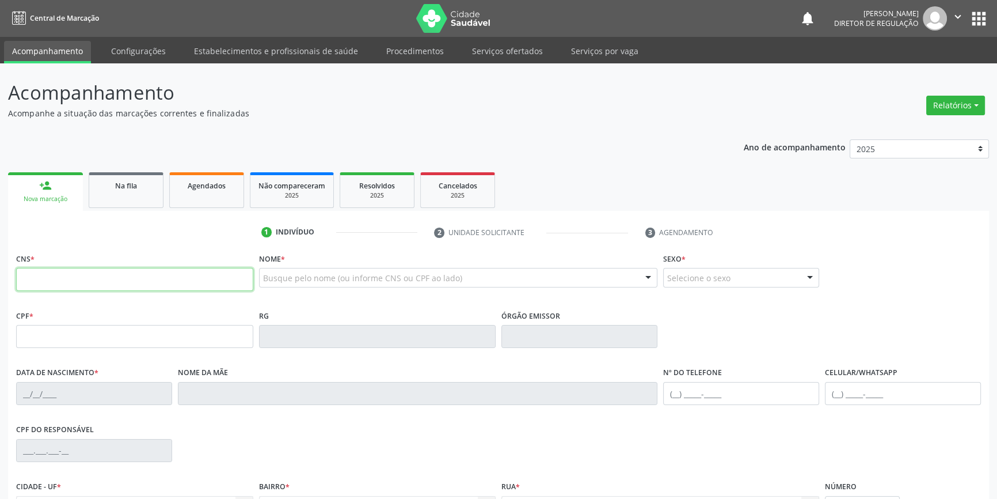
click at [68, 276] on input "text" at bounding box center [134, 279] width 237 height 23
type input "708 2051 3583 0748"
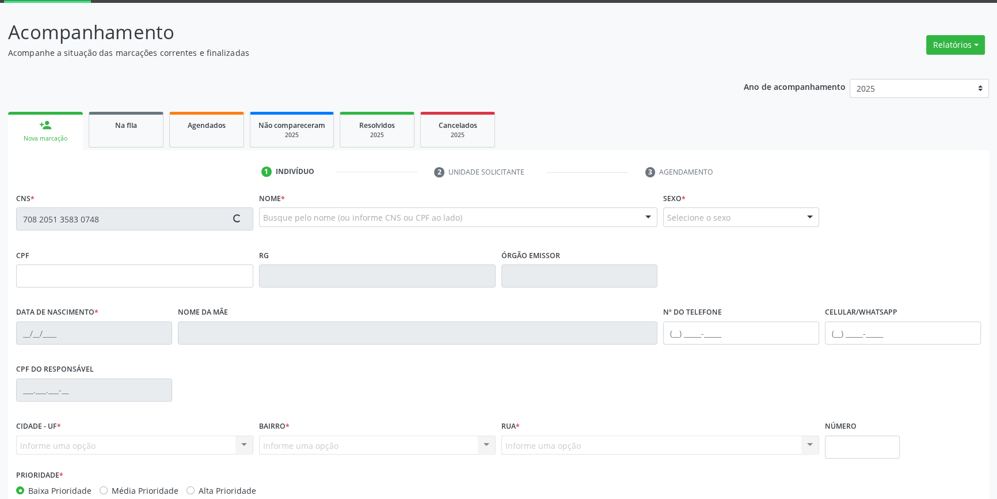
scroll to position [125, 0]
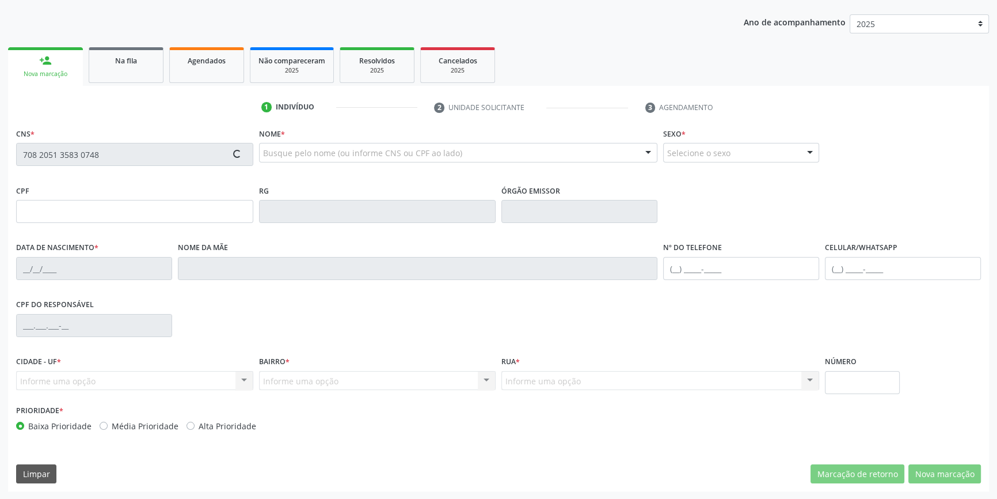
type input "398.262.524-68"
type input "[DATE]"
type input "[PERSON_NAME]"
type input "[PHONE_NUMBER]"
type input "027.515.064-02"
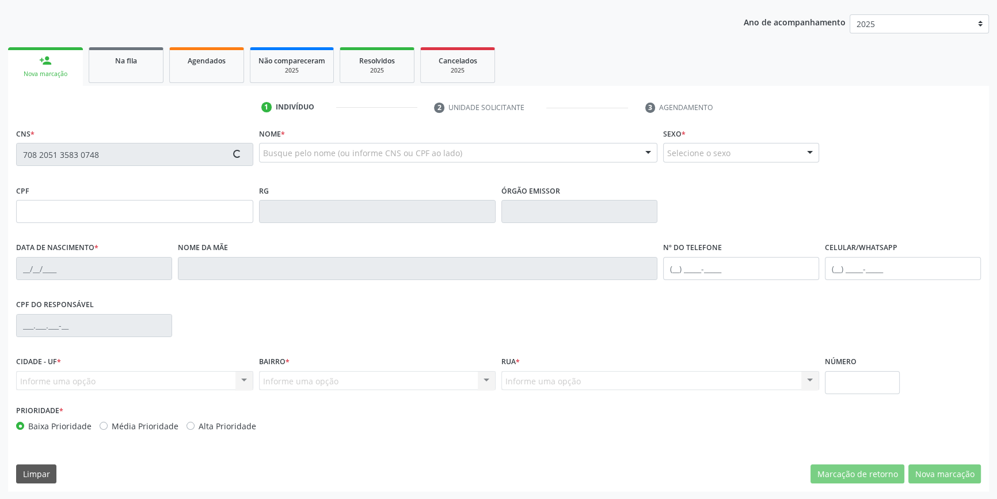
type input "50"
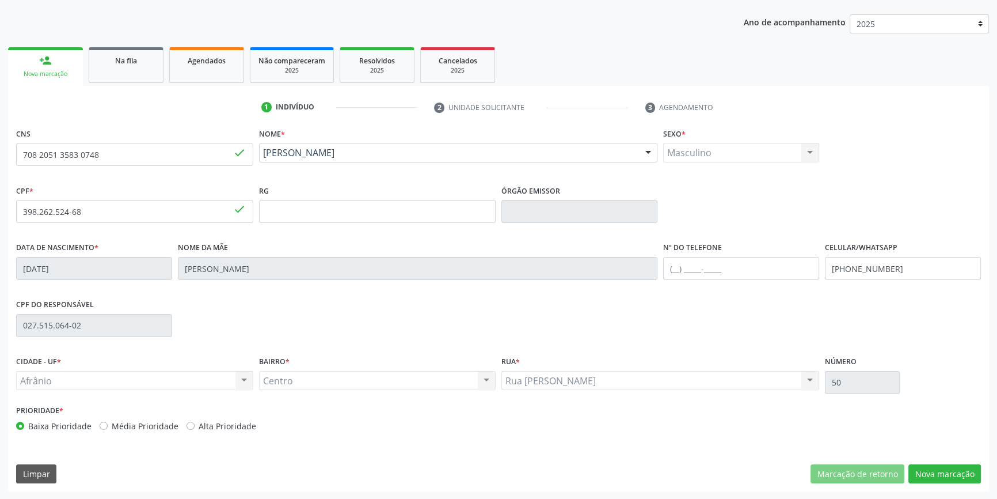
click at [921, 462] on div "CNS 708 2051 3583 0748 done Nome * [PERSON_NAME] [PERSON_NAME] CNS: 708 2051 35…" at bounding box center [498, 308] width 981 height 366
click at [925, 468] on button "Nova marcação" at bounding box center [945, 474] width 73 height 20
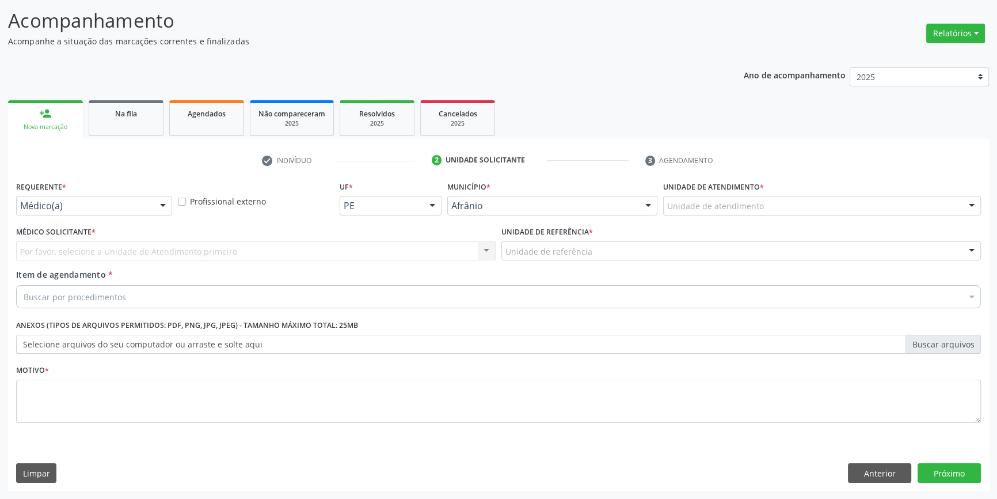
scroll to position [71, 0]
click at [708, 199] on div "Unidade de atendimento" at bounding box center [822, 207] width 318 height 20
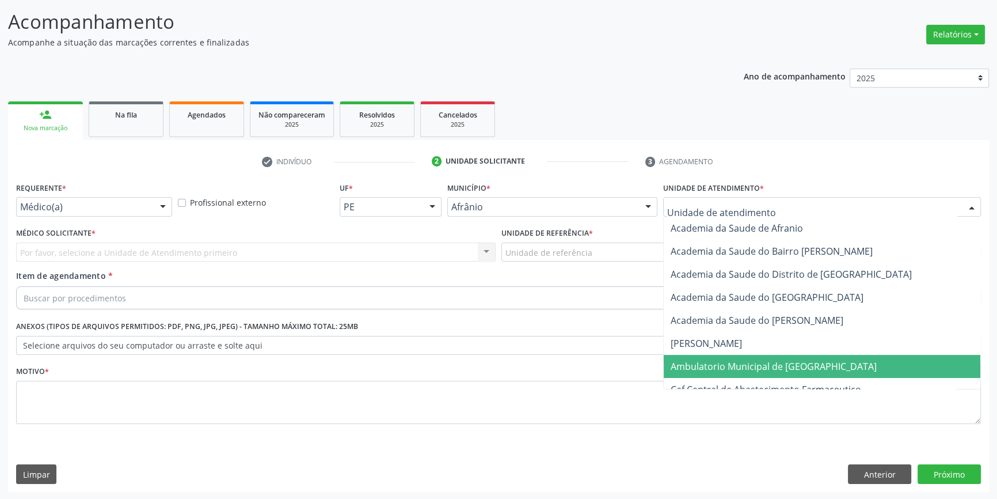
click at [735, 374] on span "Ambulatorio Municipal de [GEOGRAPHIC_DATA]" at bounding box center [822, 366] width 317 height 23
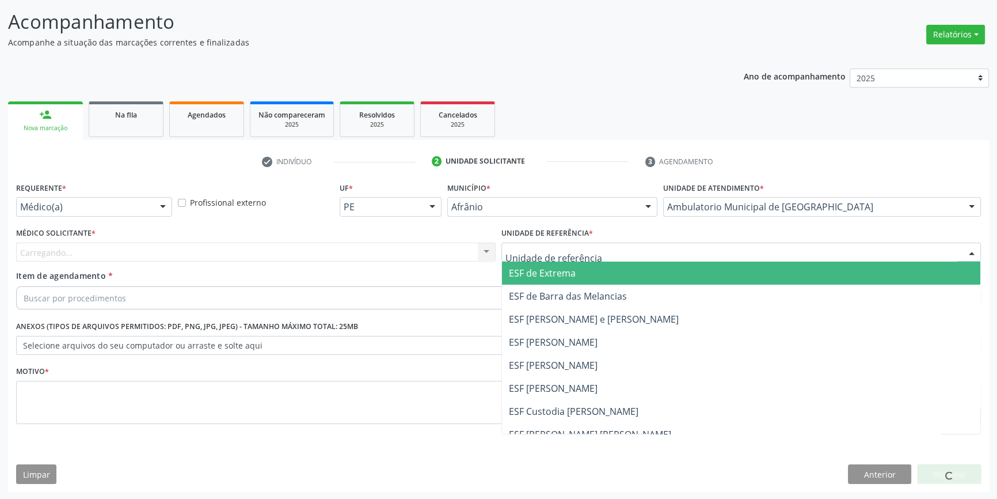
drag, startPoint x: 593, startPoint y: 252, endPoint x: 576, endPoint y: 328, distance: 77.1
click at [591, 254] on div at bounding box center [742, 252] width 480 height 20
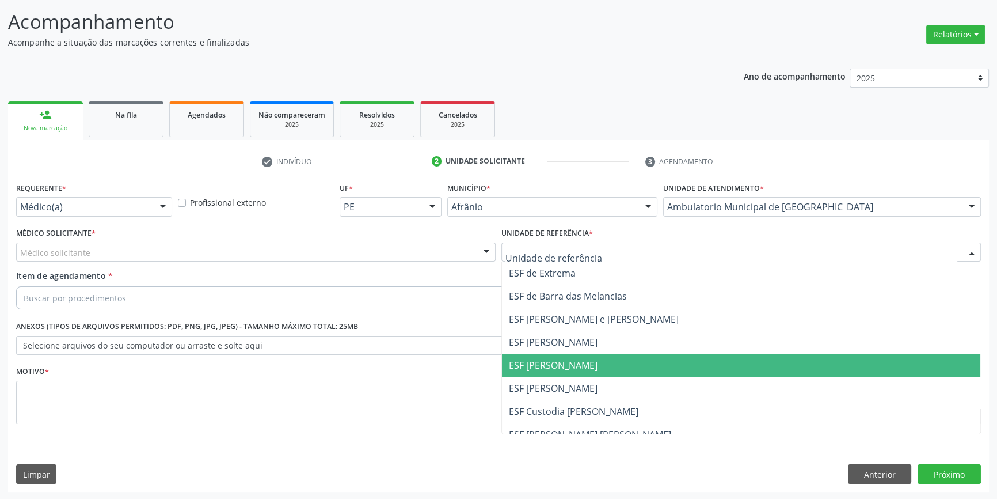
drag, startPoint x: 563, startPoint y: 366, endPoint x: 405, endPoint y: 280, distance: 179.4
click at [563, 366] on span "ESF [PERSON_NAME]" at bounding box center [553, 365] width 89 height 13
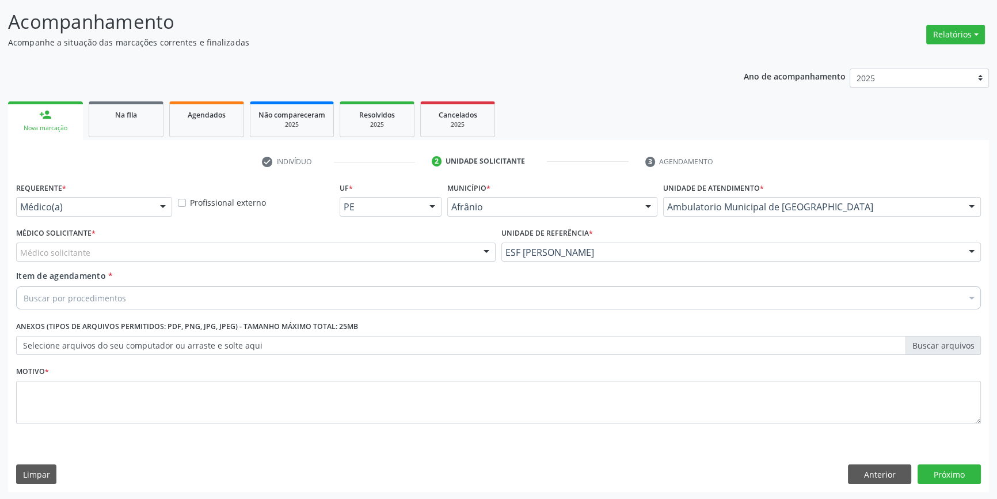
click at [381, 254] on div "Médico solicitante" at bounding box center [256, 252] width 480 height 20
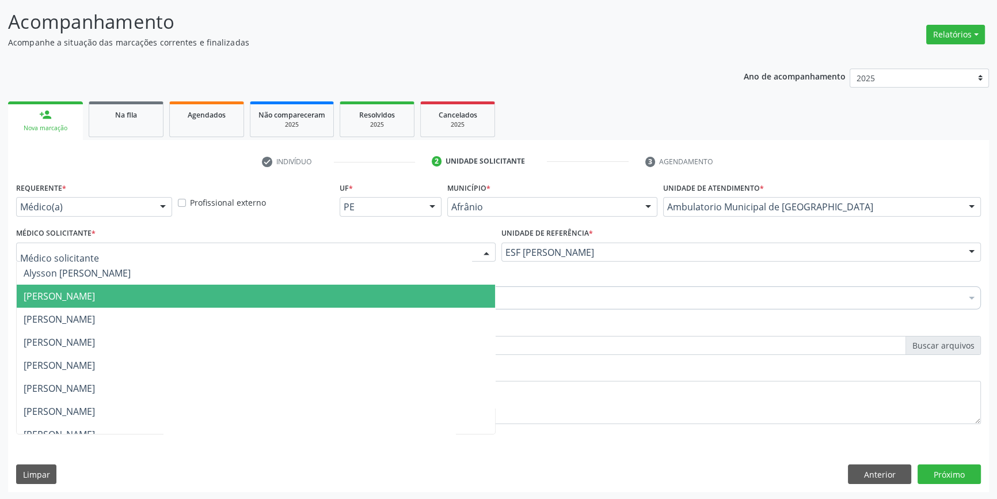
click at [183, 293] on span "[PERSON_NAME]" at bounding box center [256, 295] width 478 height 23
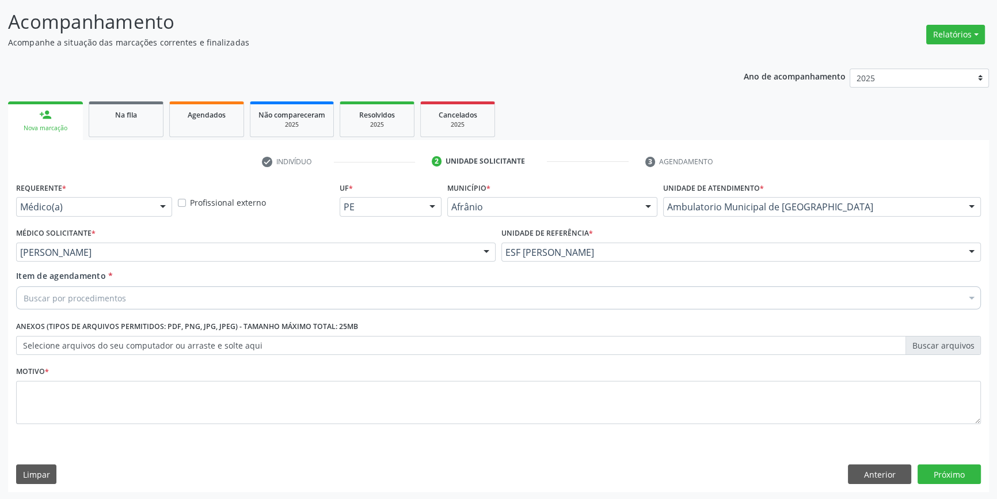
click at [166, 293] on div "Buscar por procedimentos" at bounding box center [498, 297] width 965 height 23
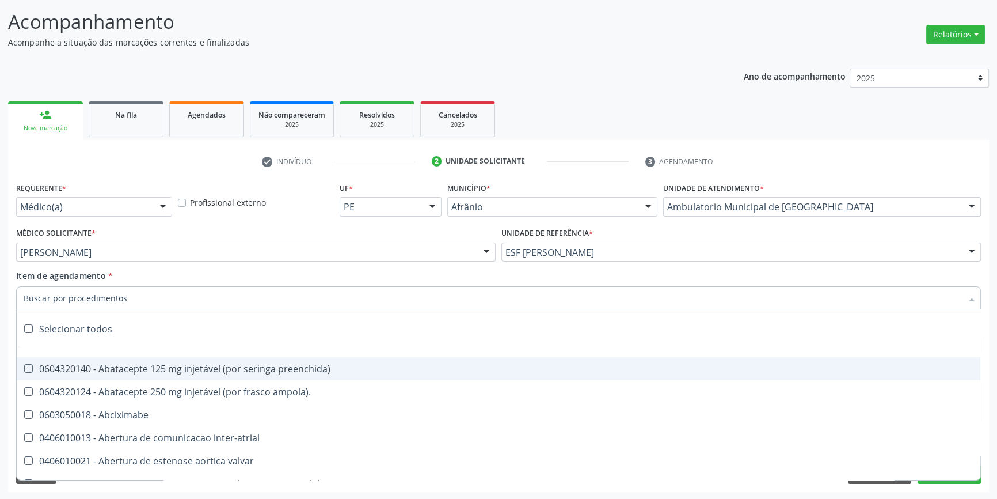
paste input "ELETROCAR"
type input "ELETROCAR"
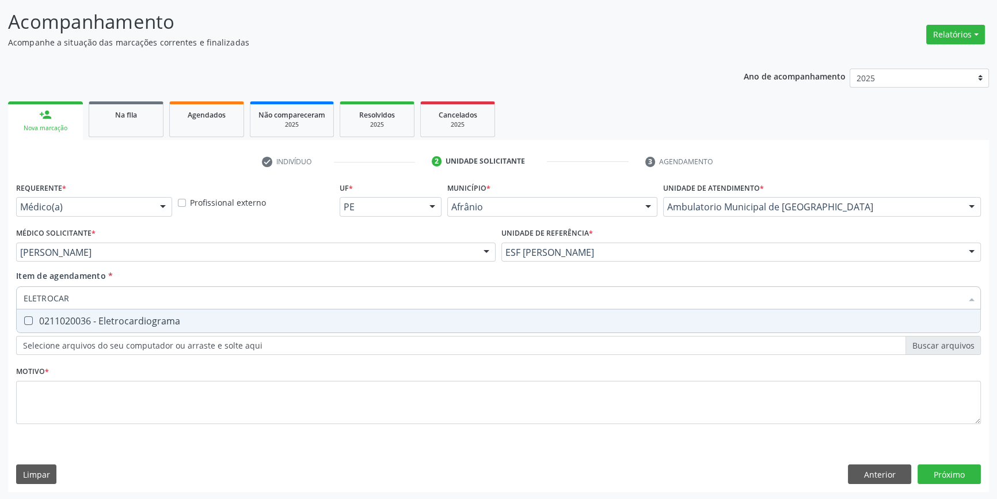
click at [143, 317] on div "0211020036 - Eletrocardiograma" at bounding box center [499, 320] width 950 height 9
checkbox Eletrocardiograma "true"
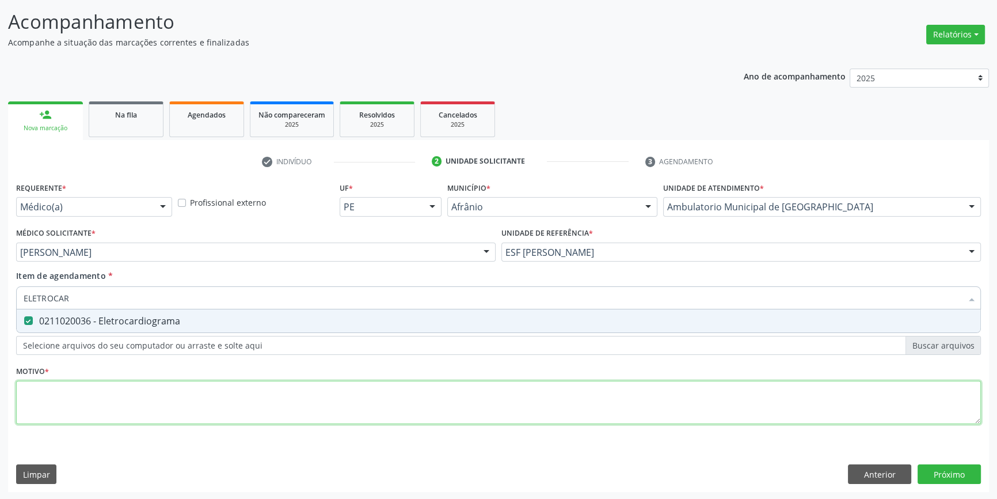
click at [123, 400] on div "Requerente * Médico(a) Médico(a) Enfermeiro(a) Paciente Nenhum resultado encont…" at bounding box center [498, 309] width 965 height 261
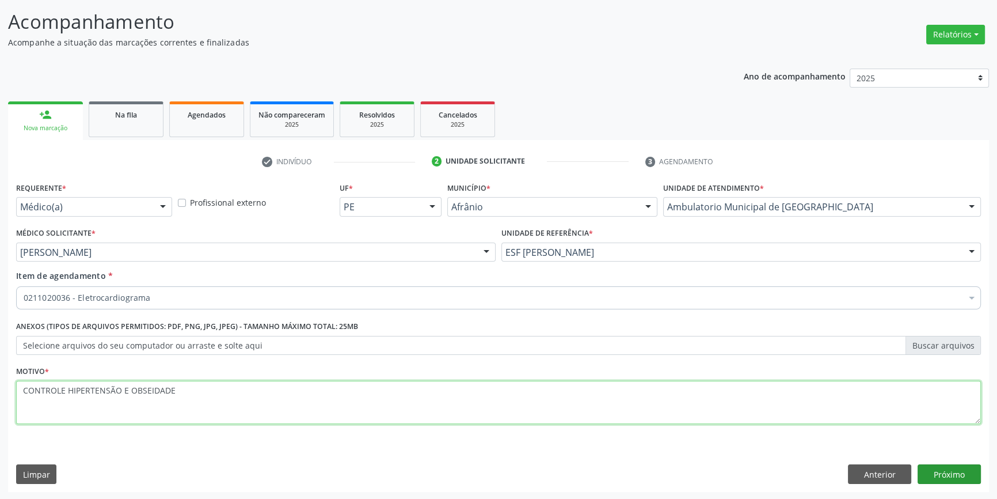
type textarea "CONTROLE HIPERTENSÃO E OBSEIDADE"
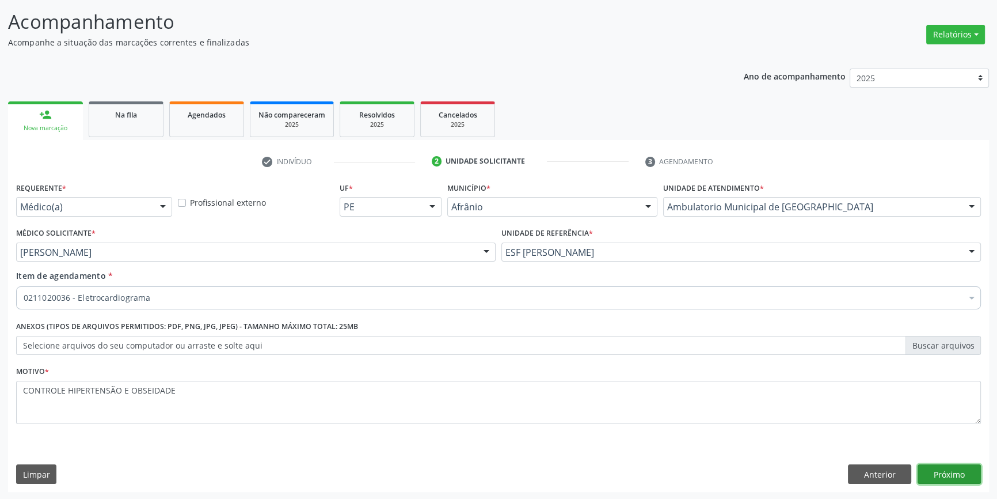
click at [938, 464] on button "Próximo" at bounding box center [949, 474] width 63 height 20
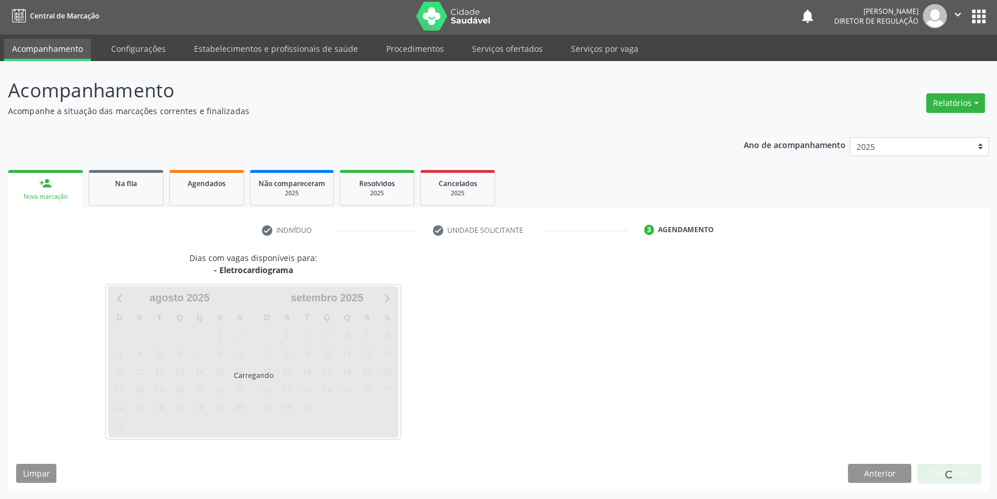
scroll to position [1, 0]
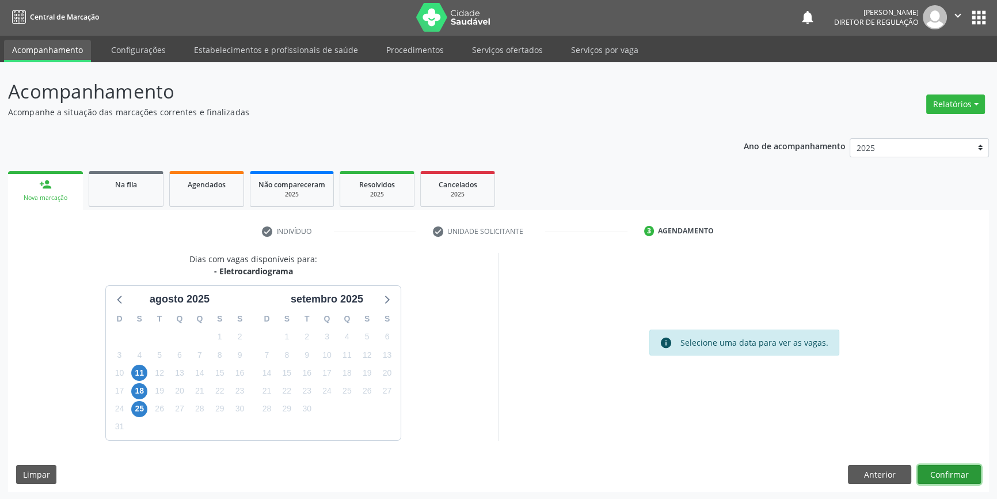
click at [944, 473] on button "Confirmar" at bounding box center [949, 475] width 63 height 20
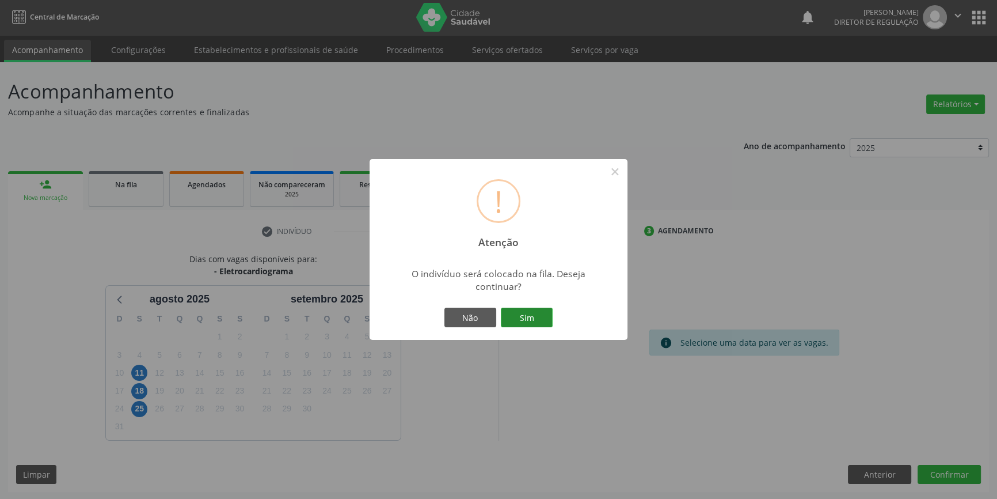
click at [525, 309] on button "Sim" at bounding box center [527, 317] width 52 height 20
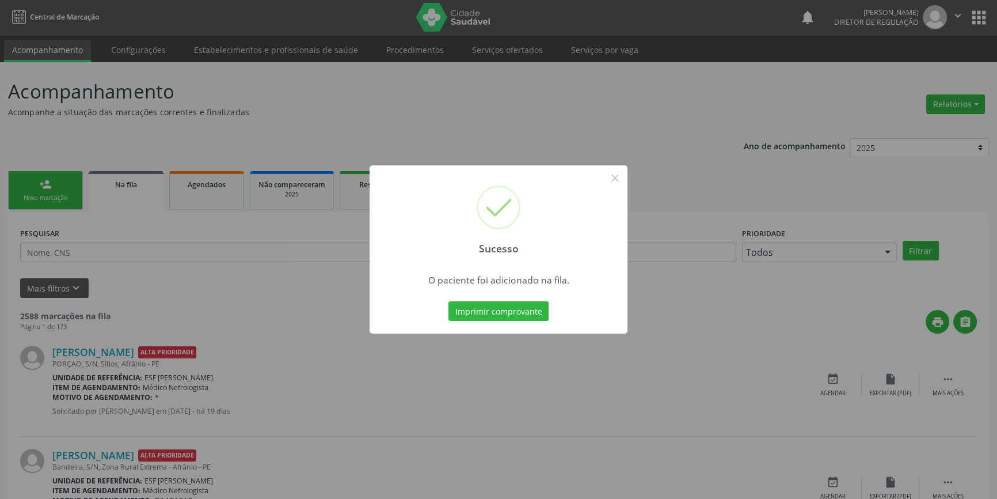
scroll to position [0, 0]
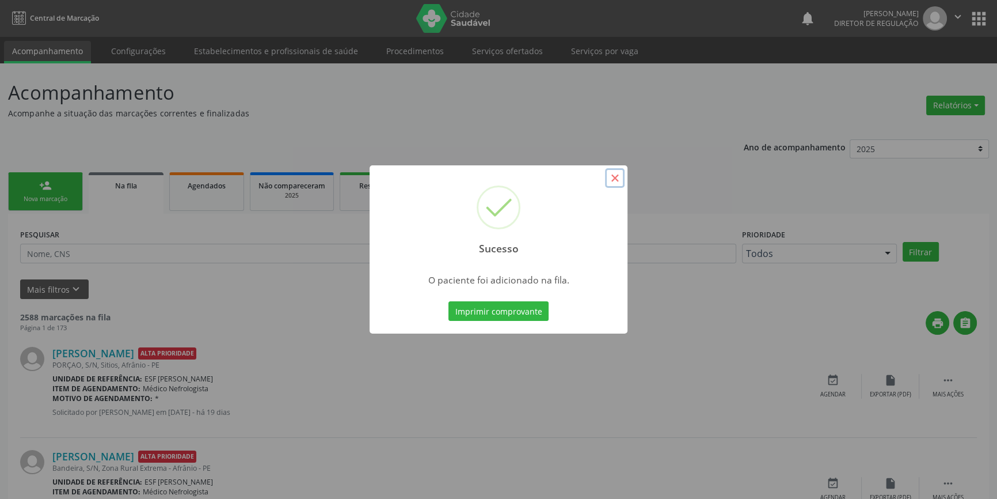
click at [608, 181] on button "×" at bounding box center [615, 178] width 20 height 20
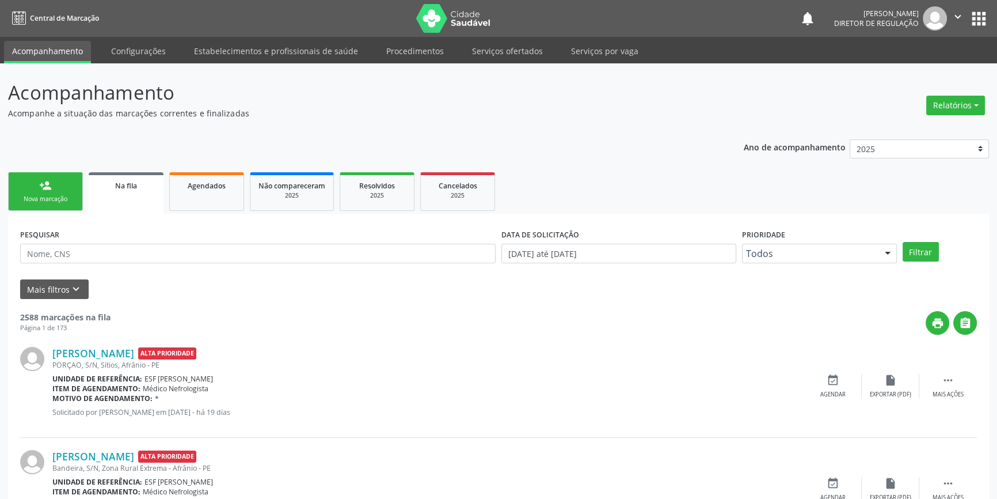
click at [63, 192] on link "person_add Nova marcação" at bounding box center [45, 191] width 75 height 39
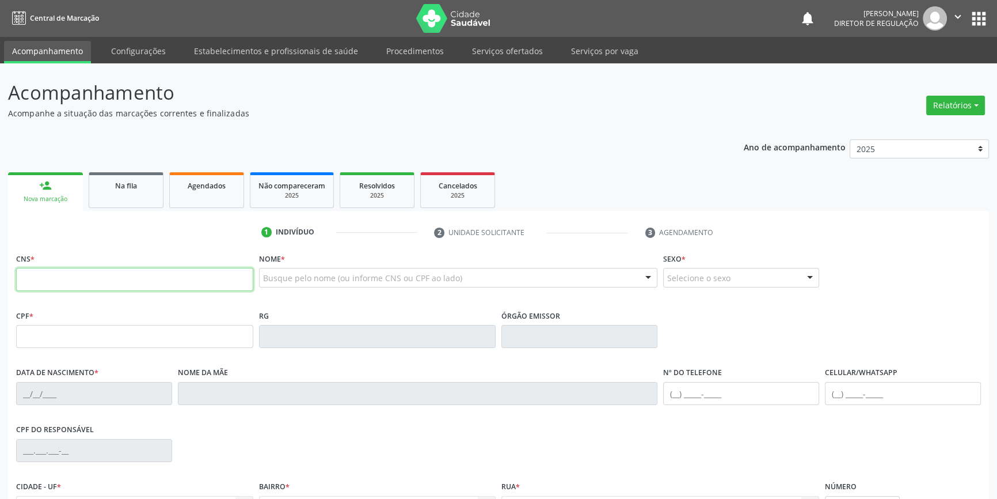
click at [64, 276] on input "text" at bounding box center [134, 279] width 237 height 23
type input "706 4066 9462 0284"
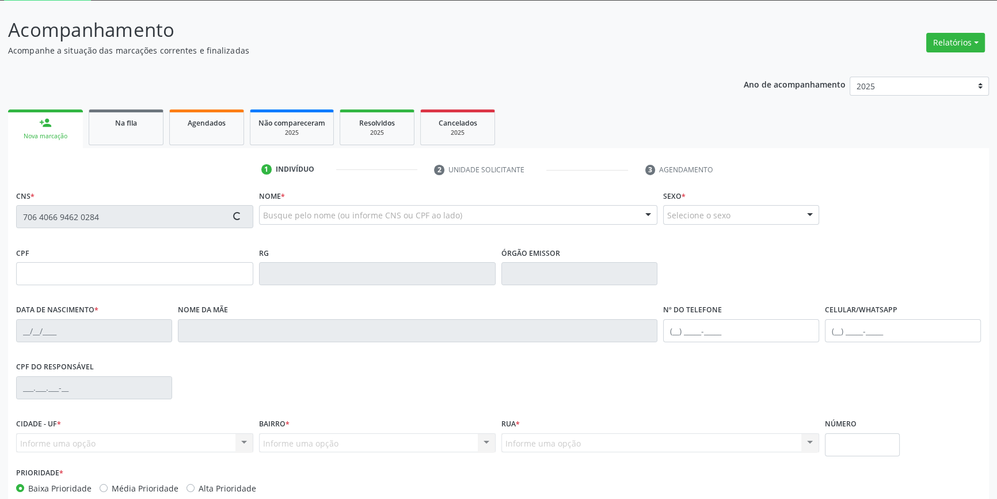
scroll to position [125, 0]
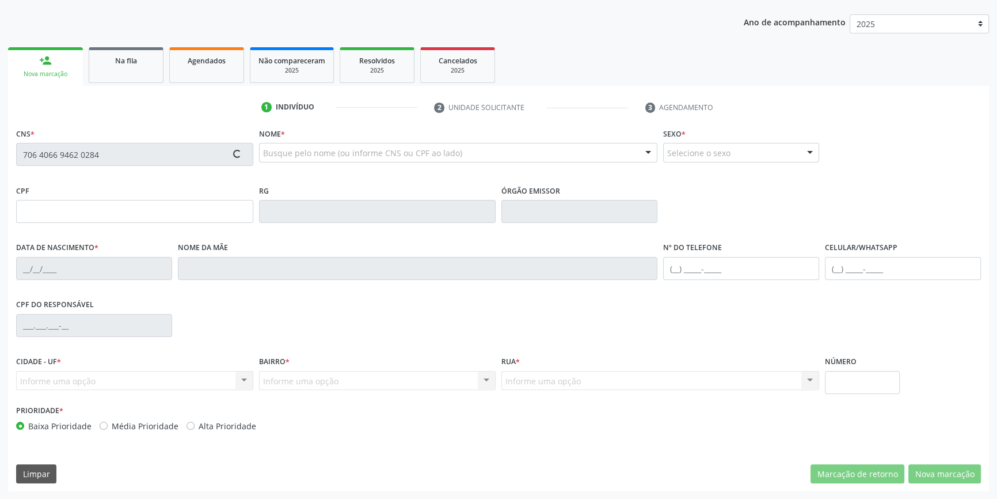
type input "103.929.284-42"
type input "[DATE]"
type input "[PERSON_NAME]"
type input "[PHONE_NUMBER]"
type input "056.958.794-85"
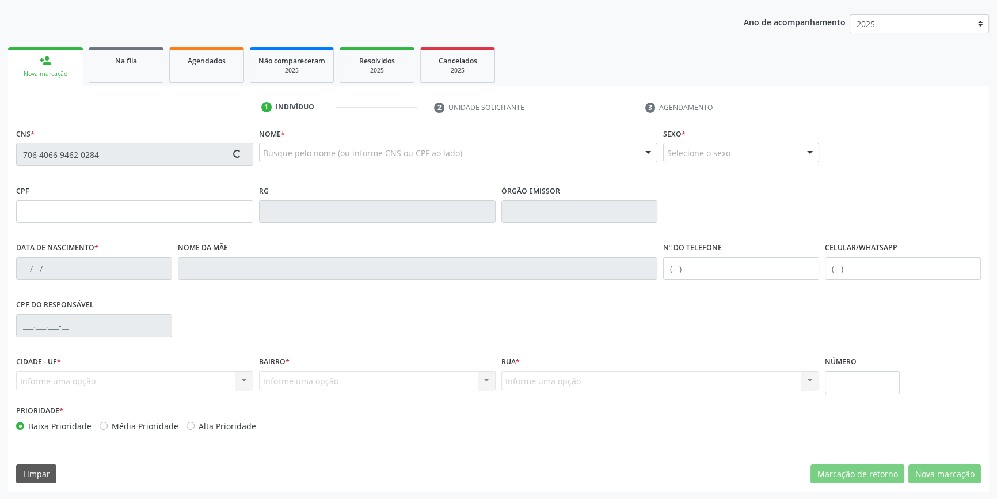
type input "S/N"
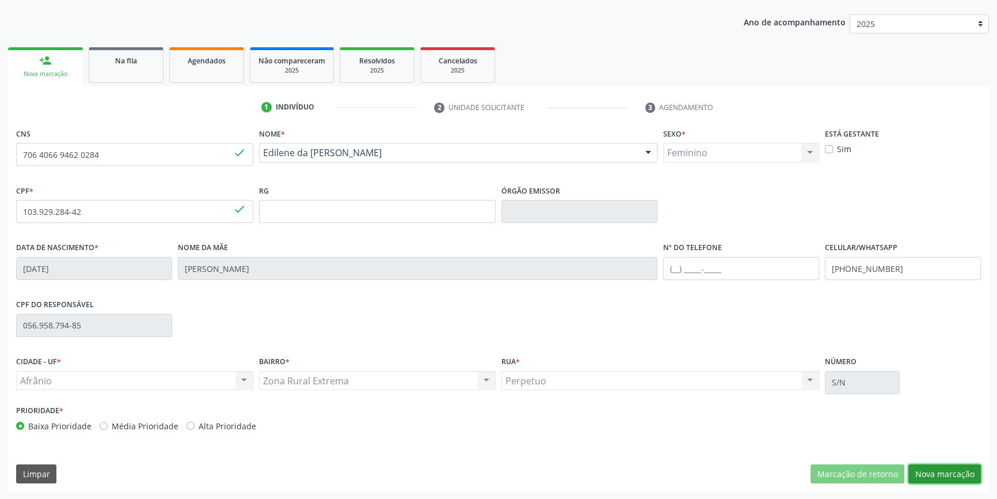
click at [956, 471] on button "Nova marcação" at bounding box center [945, 474] width 73 height 20
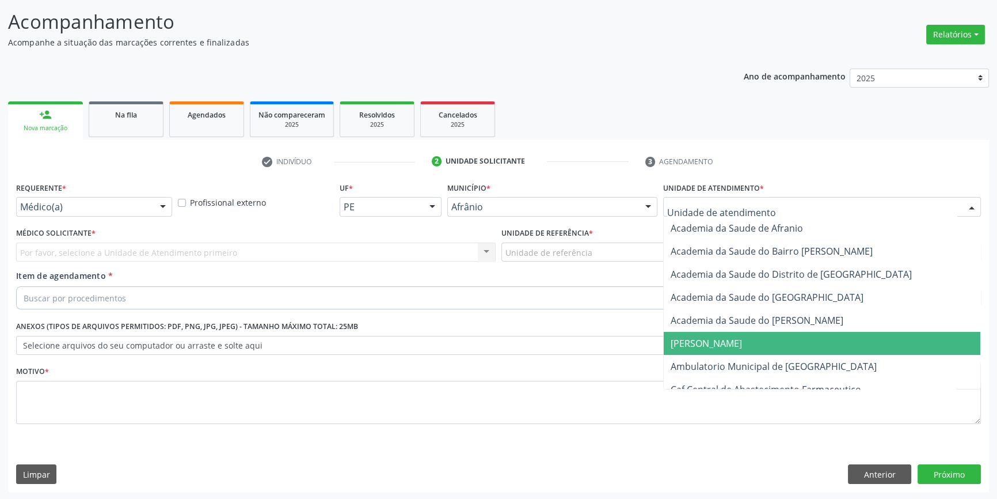
click at [736, 369] on span "Ambulatorio Municipal de [GEOGRAPHIC_DATA]" at bounding box center [774, 366] width 206 height 13
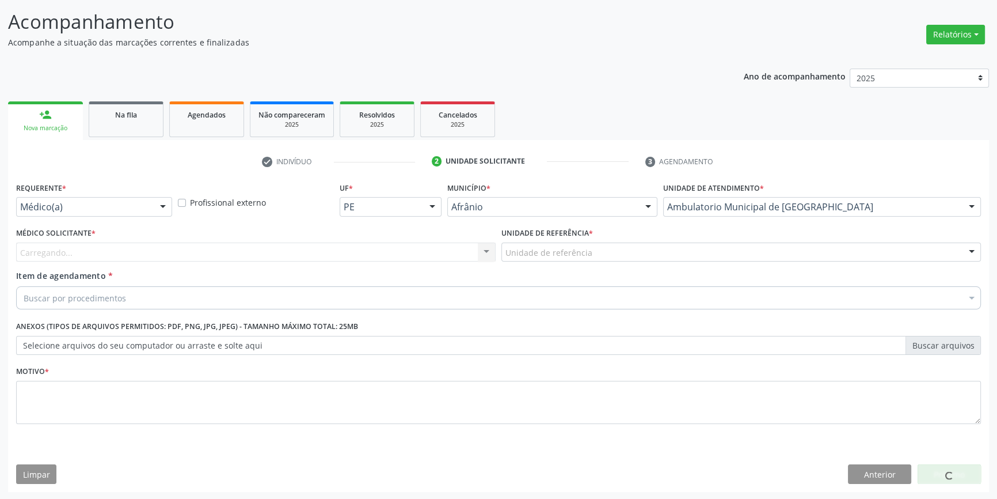
click at [593, 246] on div "Unidade de referência" at bounding box center [742, 252] width 480 height 20
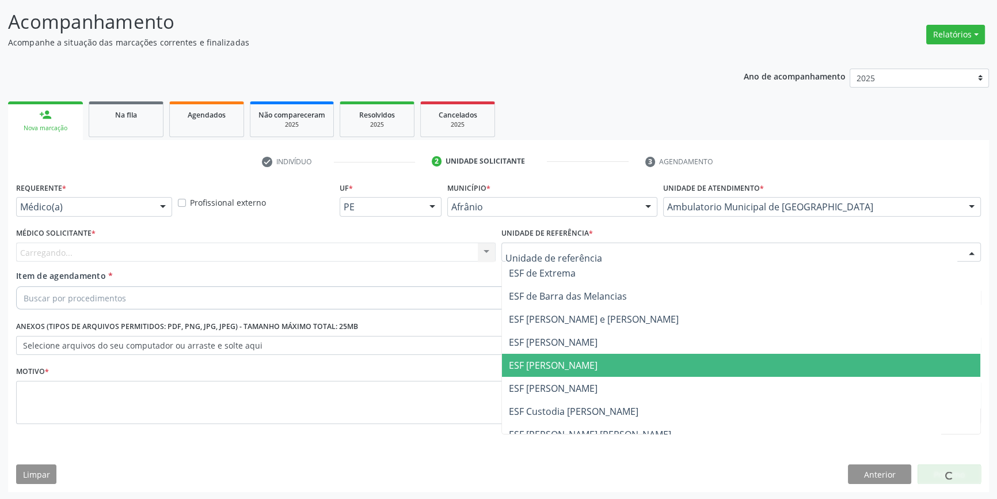
click at [586, 370] on span "ESF [PERSON_NAME]" at bounding box center [741, 365] width 478 height 23
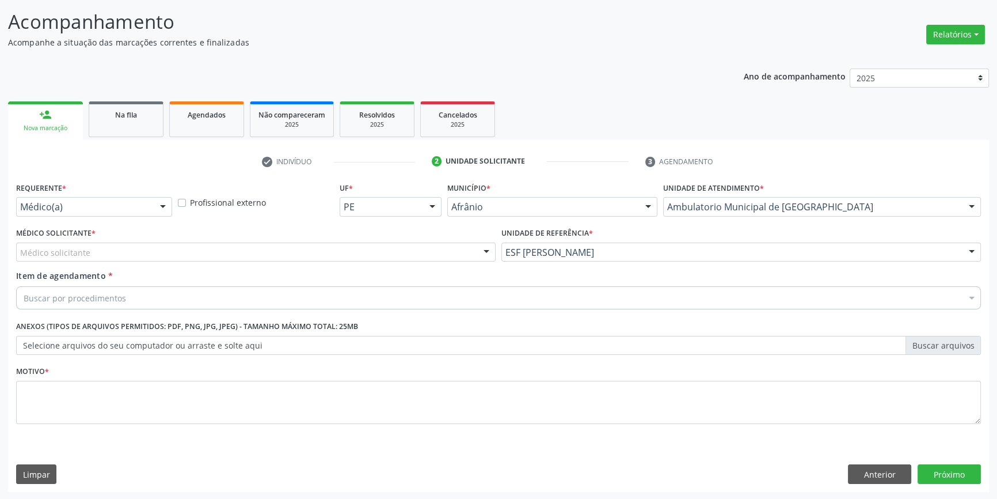
click at [320, 249] on div "Médico solicitante" at bounding box center [256, 252] width 480 height 20
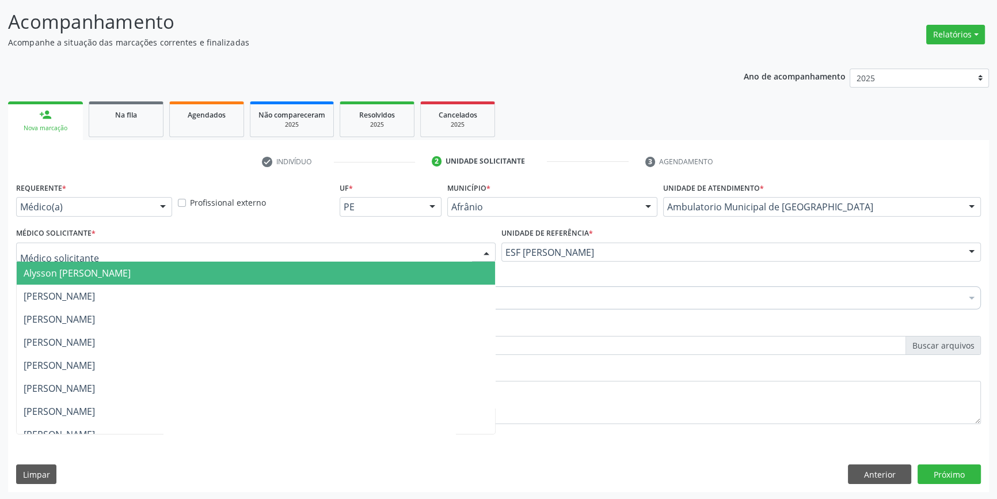
click at [184, 271] on span "Alysson [PERSON_NAME]" at bounding box center [256, 272] width 478 height 23
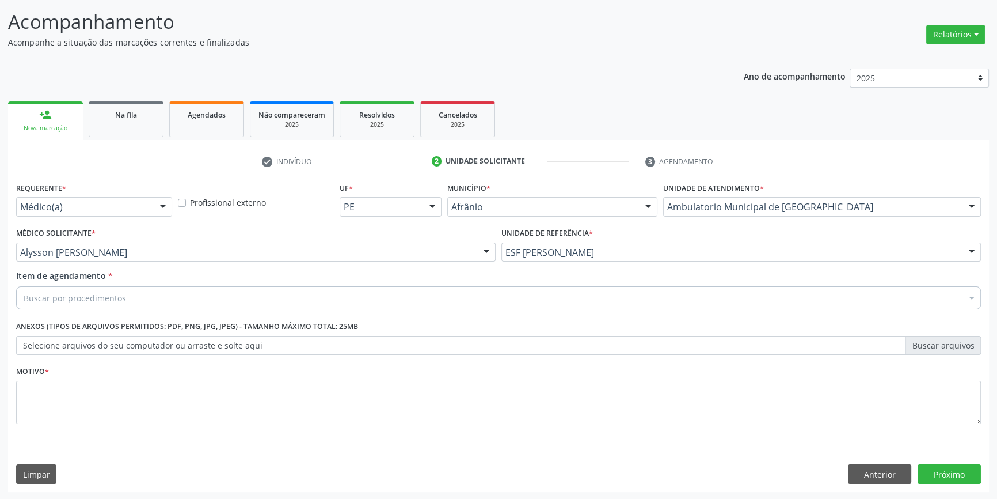
click at [127, 295] on div "Buscar por procedimentos" at bounding box center [498, 297] width 965 height 23
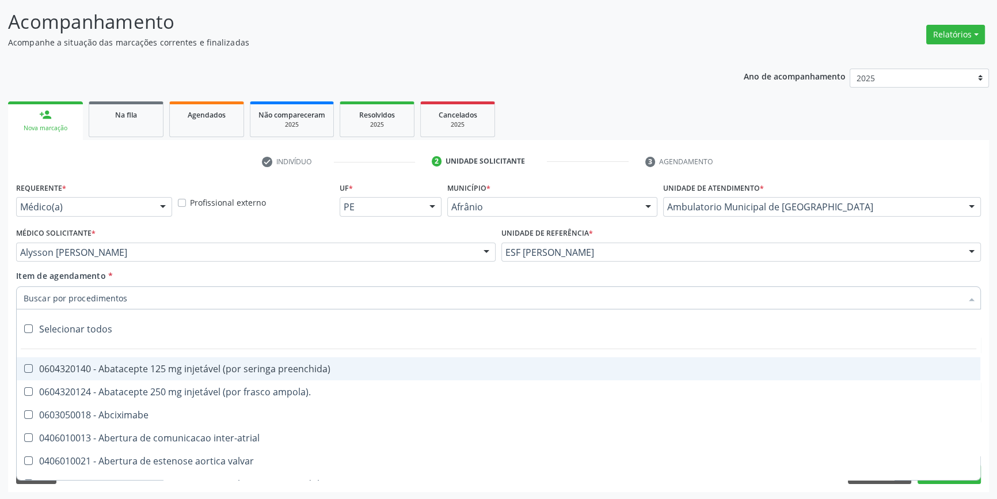
paste input "ELETROCAR"
type input "ELETROCAR"
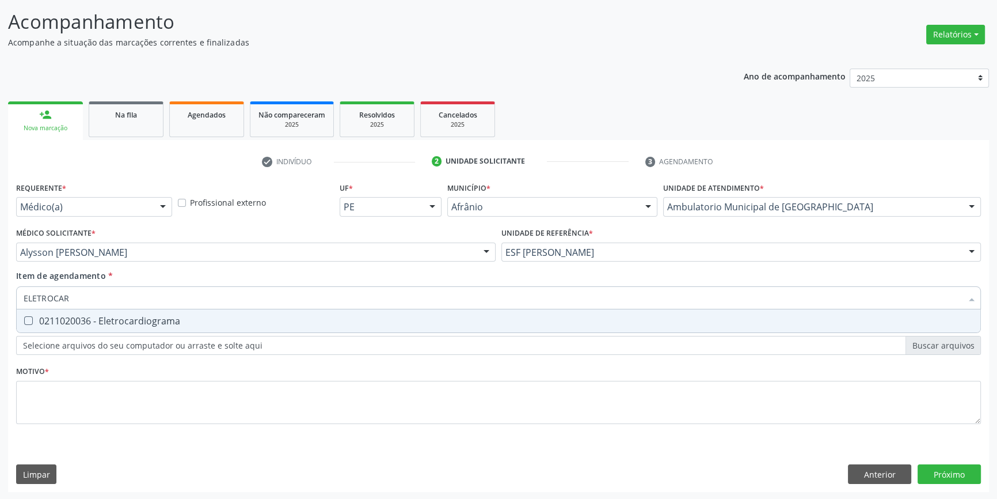
click at [123, 326] on span "0211020036 - Eletrocardiograma" at bounding box center [499, 320] width 964 height 23
checkbox Eletrocardiograma "true"
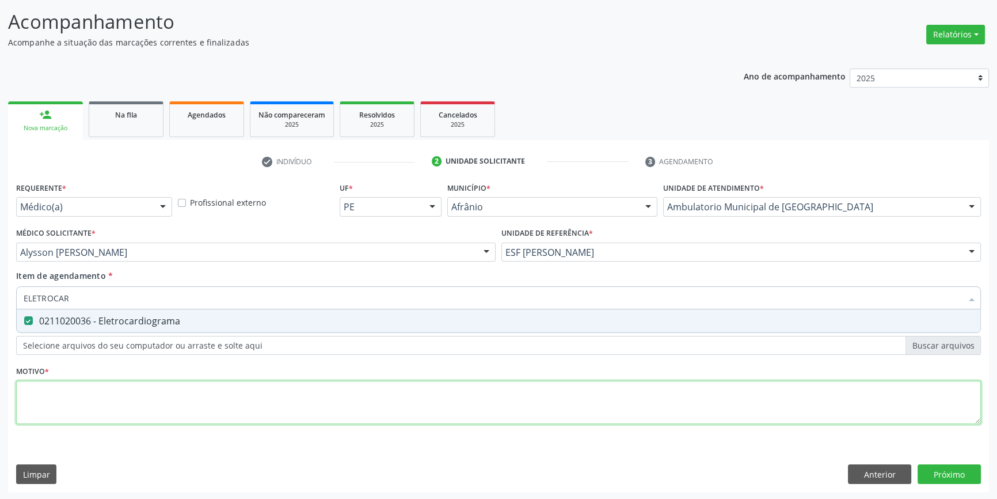
click at [122, 393] on div "Requerente * Médico(a) Médico(a) Enfermeiro(a) Paciente Nenhum resultado encont…" at bounding box center [498, 309] width 965 height 261
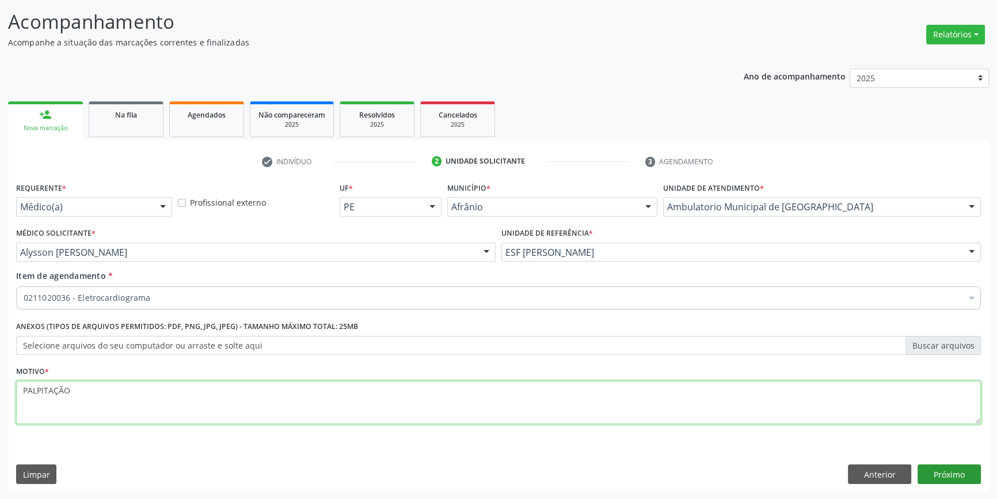
type textarea "PALPITAÇÃO"
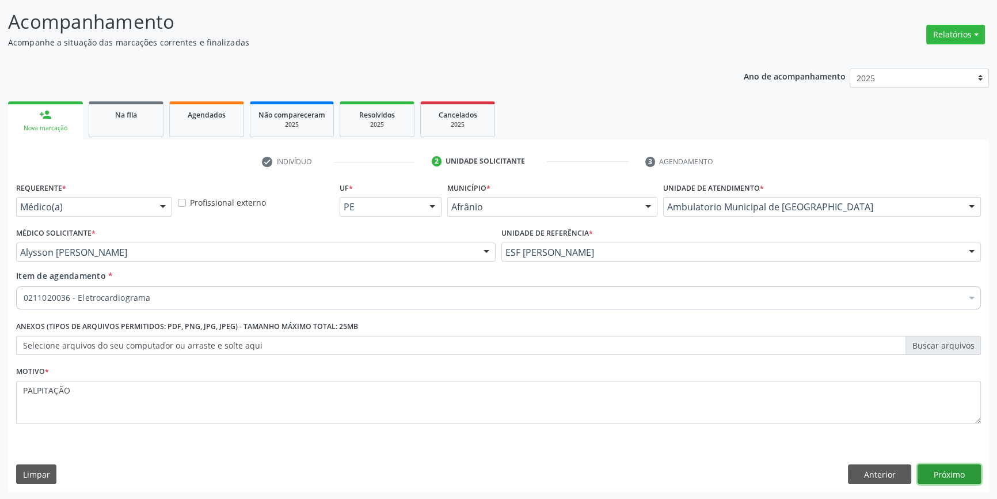
click at [935, 469] on button "Próximo" at bounding box center [949, 474] width 63 height 20
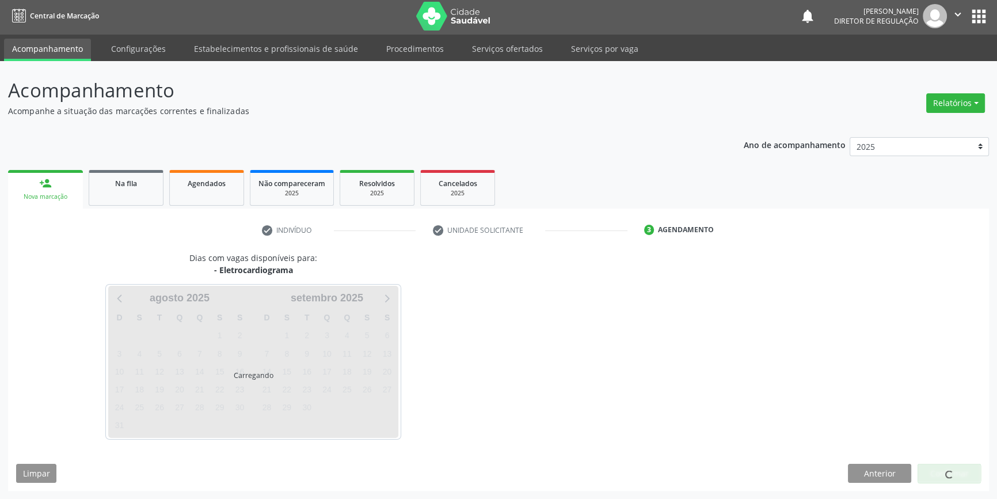
scroll to position [1, 0]
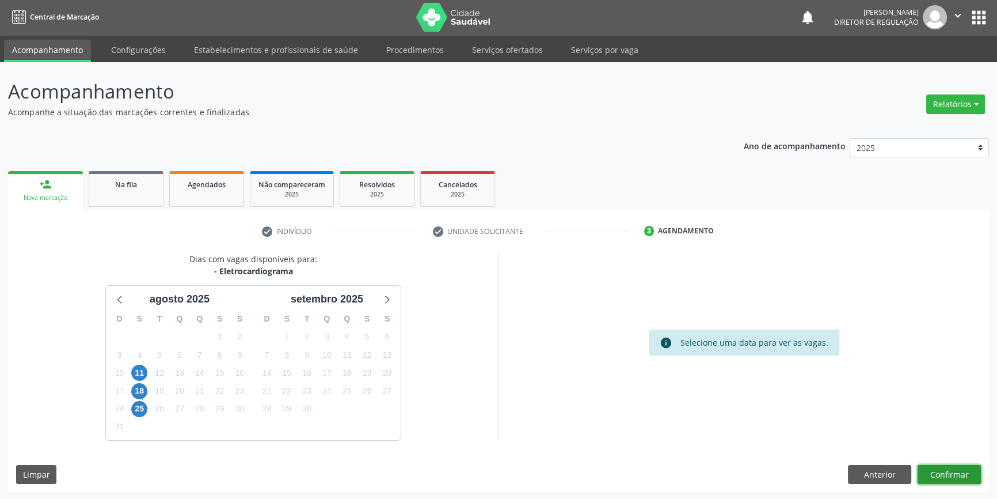
click at [940, 474] on button "Confirmar" at bounding box center [949, 475] width 63 height 20
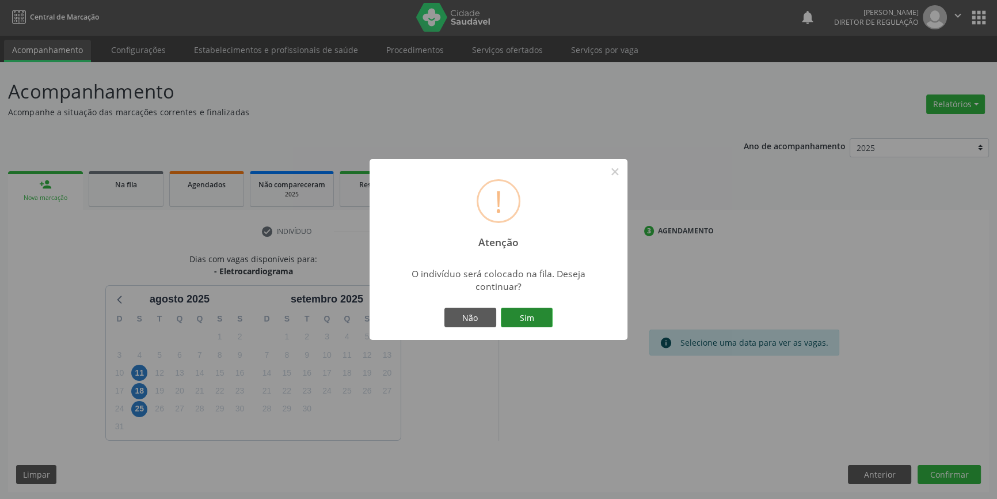
click at [522, 318] on button "Sim" at bounding box center [527, 317] width 52 height 20
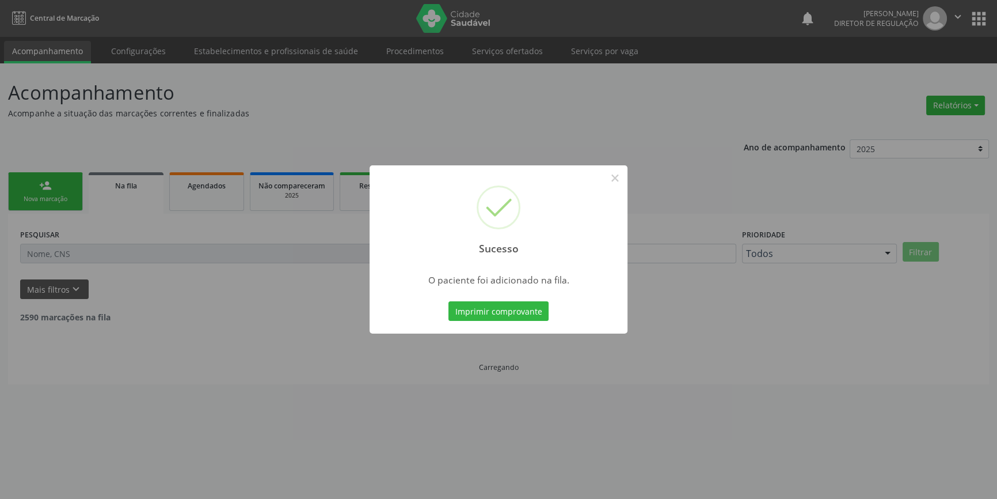
scroll to position [0, 0]
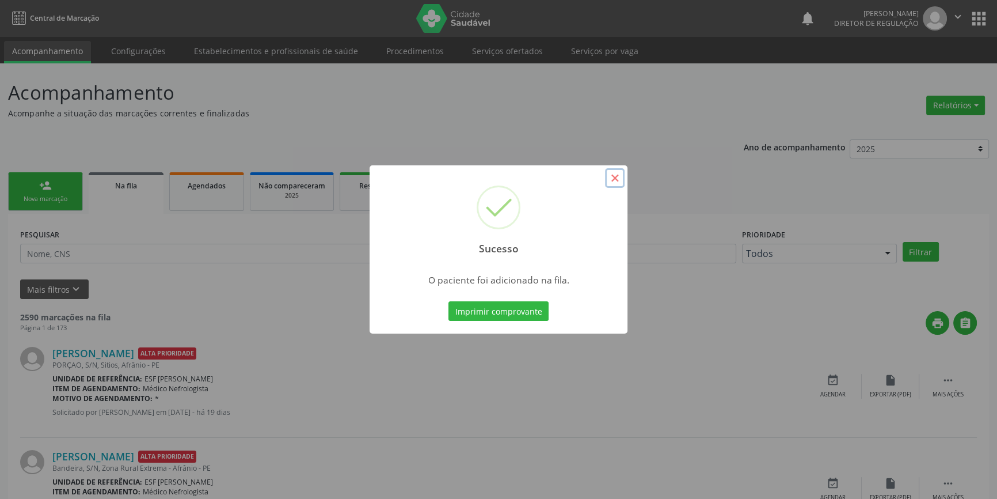
click at [614, 185] on button "×" at bounding box center [615, 178] width 20 height 20
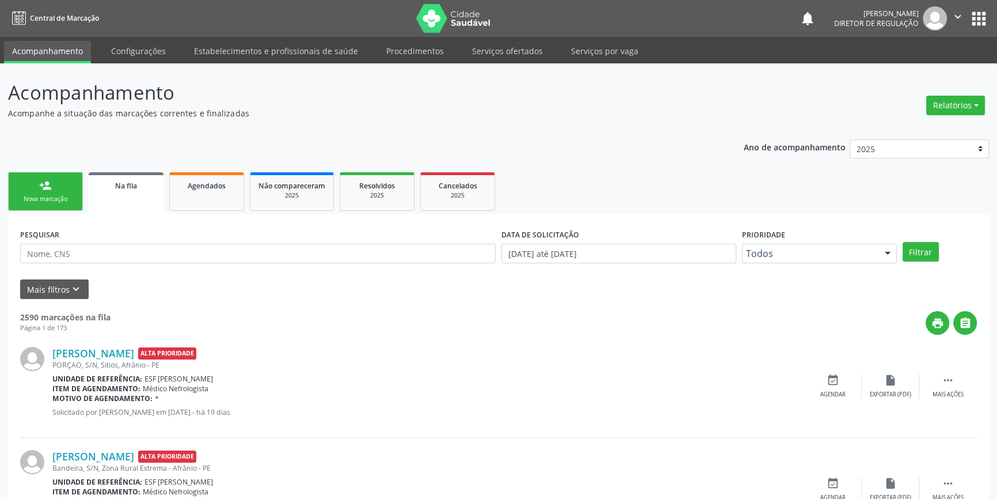
click at [22, 193] on link "person_add Nova marcação" at bounding box center [45, 191] width 75 height 39
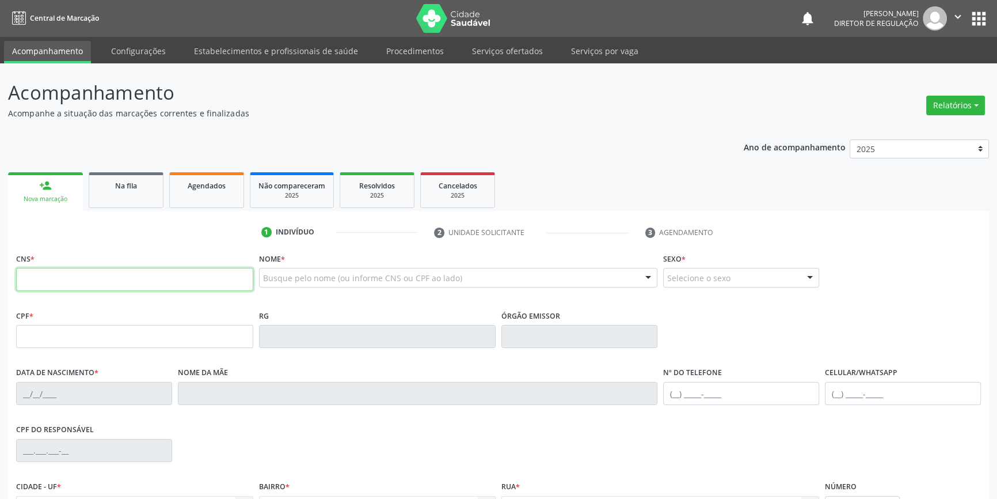
click at [87, 271] on input "text" at bounding box center [134, 279] width 237 height 23
type input "702 9055 3017 2973"
type input "032.242.824-60"
type input "[DATE]"
type input "[PERSON_NAME]"
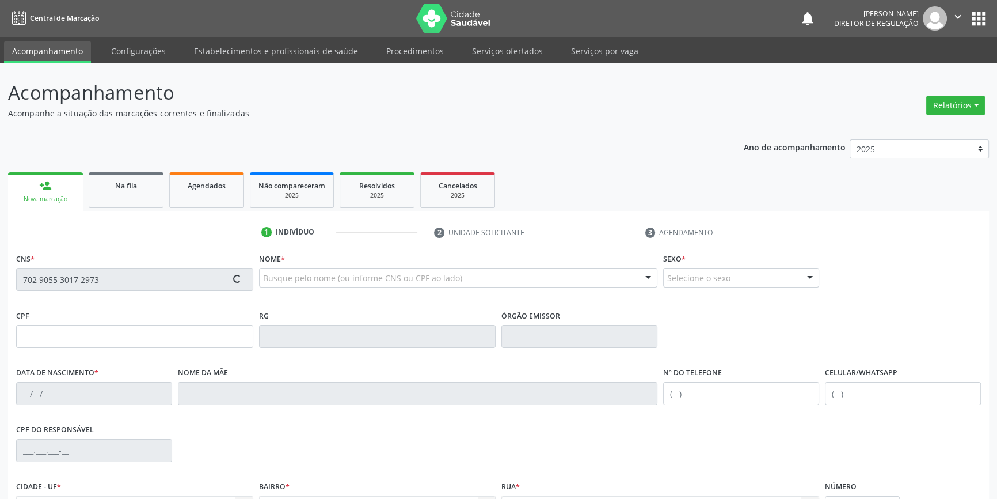
type input "[PHONE_NUMBER]"
type input "S/N"
